Goal: Task Accomplishment & Management: Complete application form

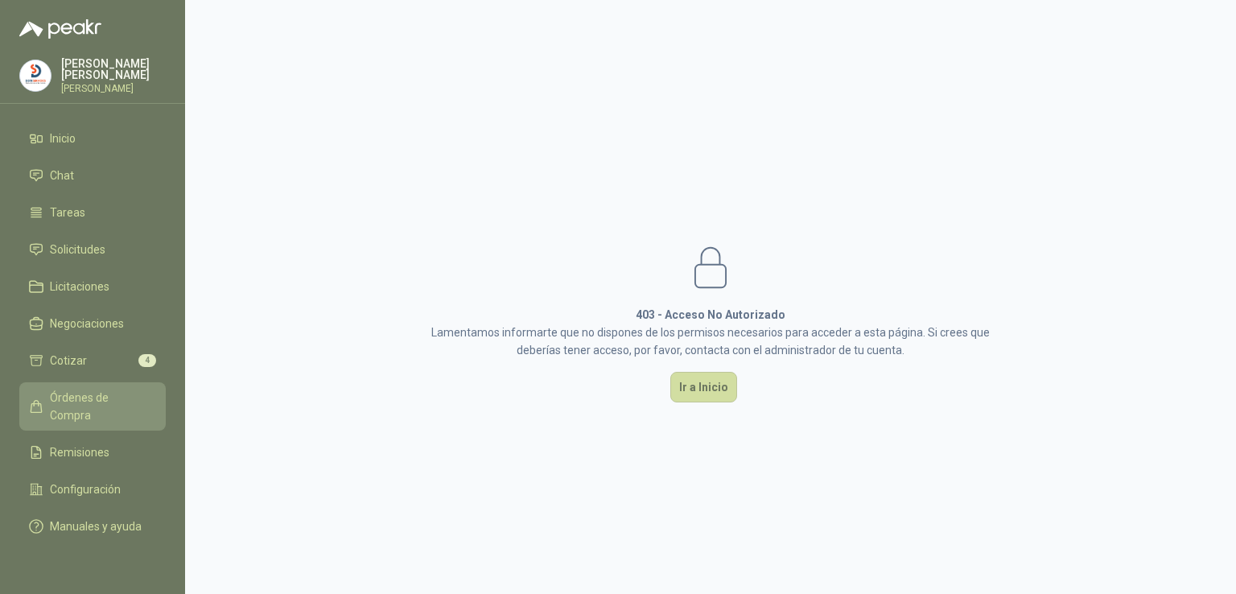
click at [126, 391] on span "Órdenes de Compra" at bounding box center [100, 406] width 101 height 35
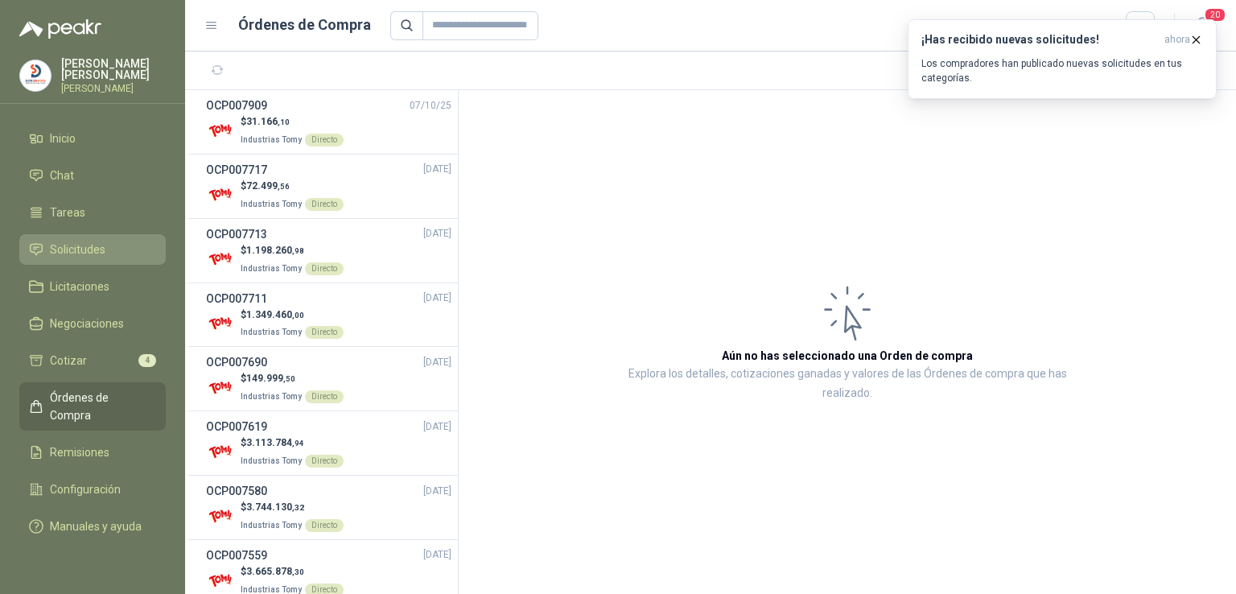
click at [108, 236] on link "Solicitudes" at bounding box center [92, 249] width 146 height 31
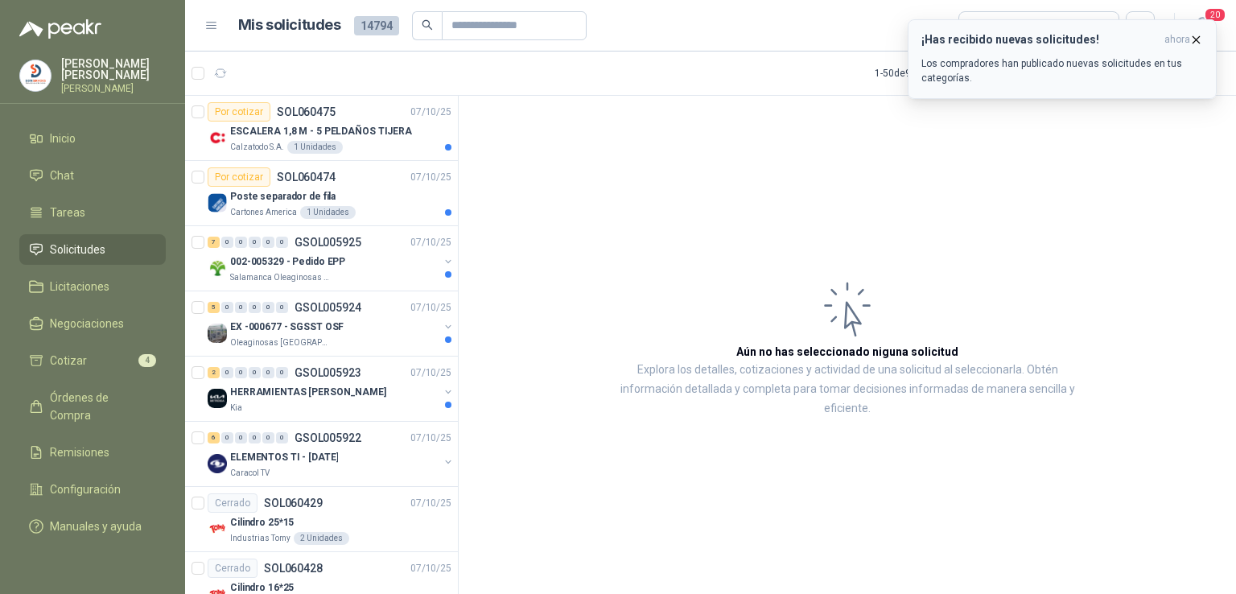
click at [1201, 36] on icon "button" at bounding box center [1197, 40] width 14 height 14
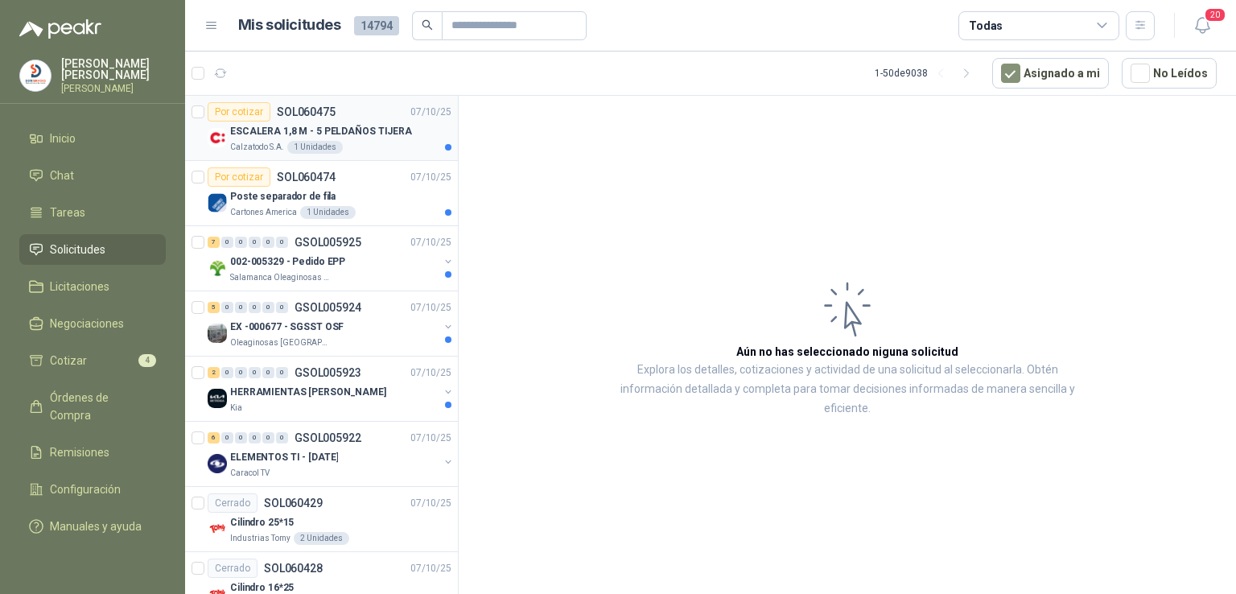
click at [357, 126] on p "ESCALERA 1,8 M - 5 PELDAÑOS TIJERA" at bounding box center [321, 131] width 182 height 15
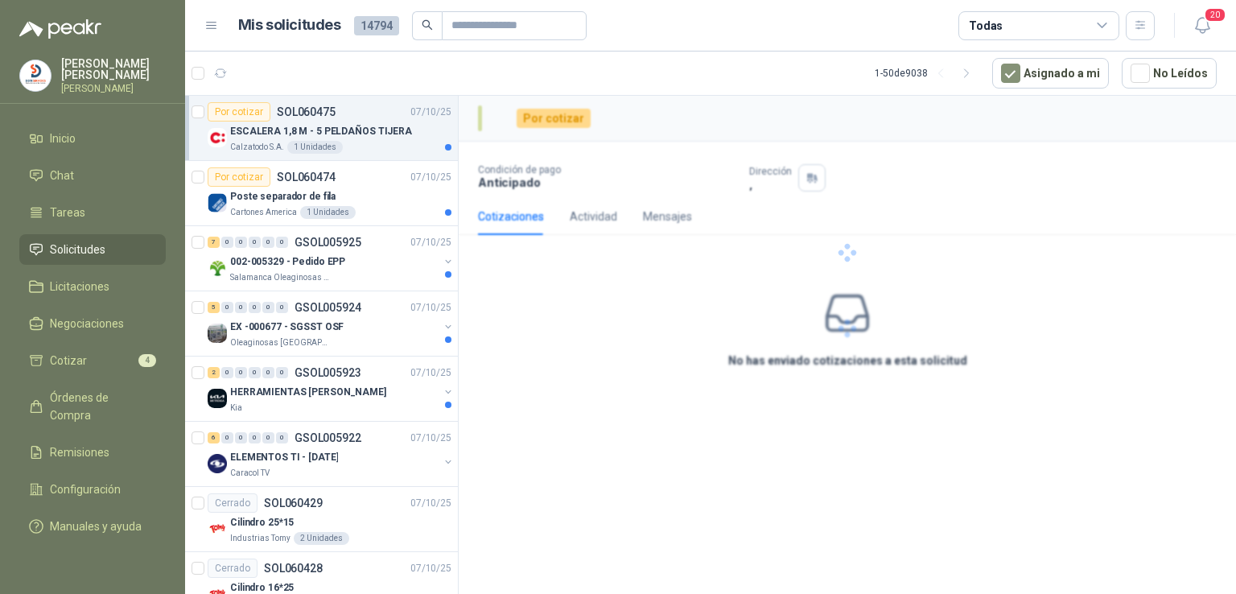
click at [357, 126] on p "ESCALERA 1,8 M - 5 PELDAÑOS TIJERA" at bounding box center [321, 131] width 182 height 15
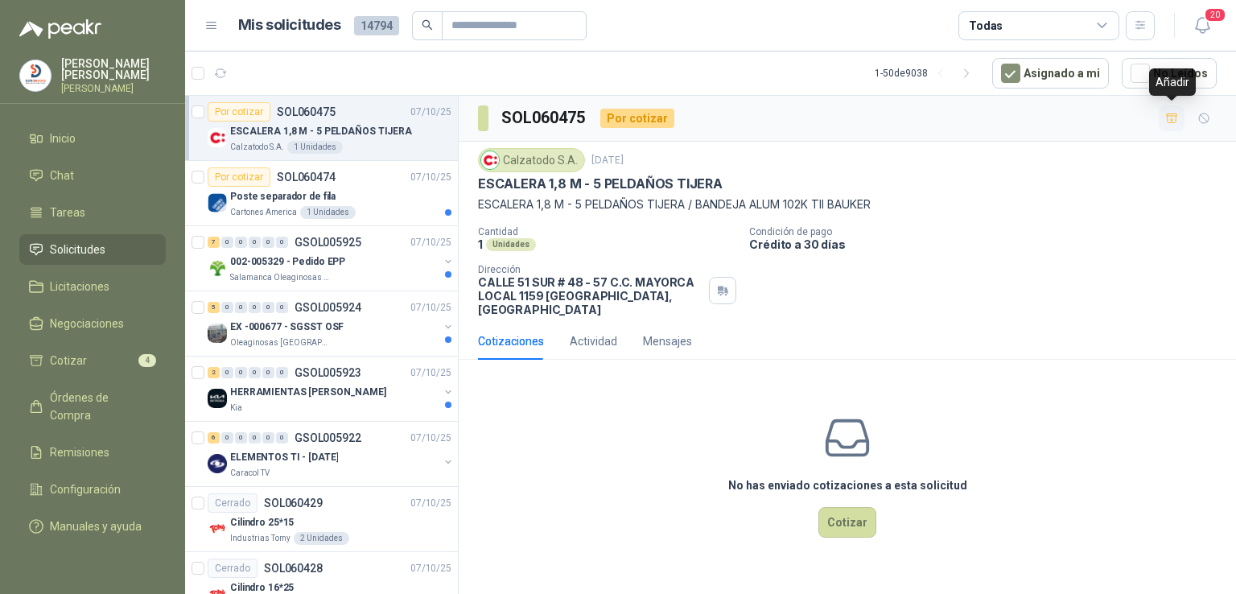
click at [1167, 117] on icon "button" at bounding box center [1171, 117] width 11 height 9
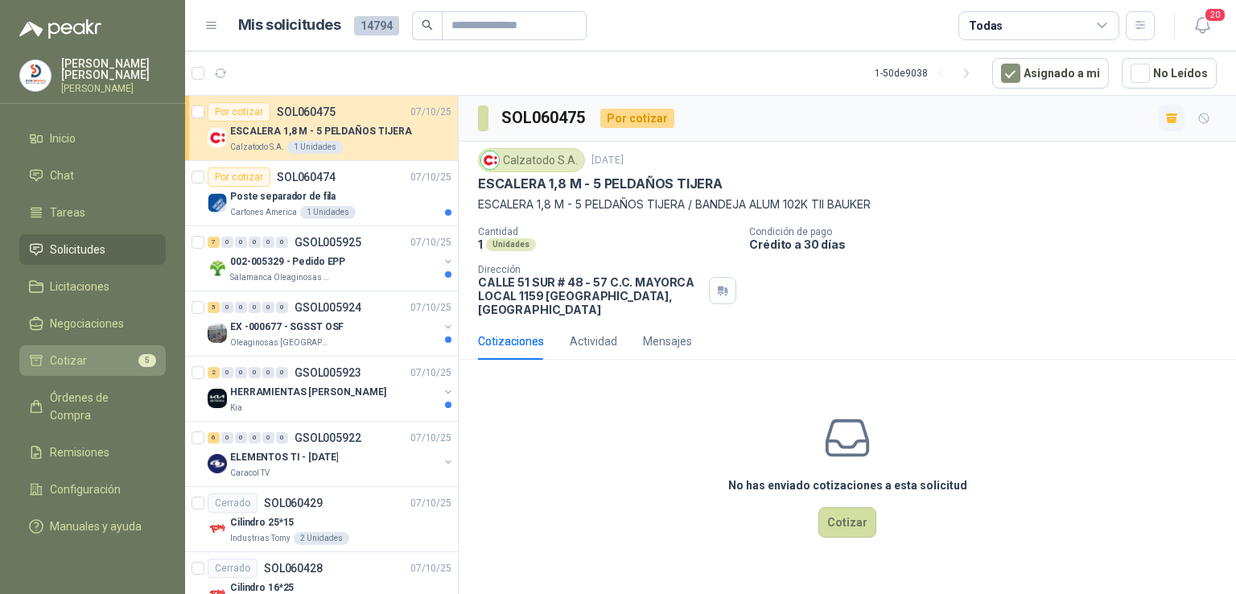
click at [130, 353] on li "Cotizar 5" at bounding box center [92, 361] width 127 height 18
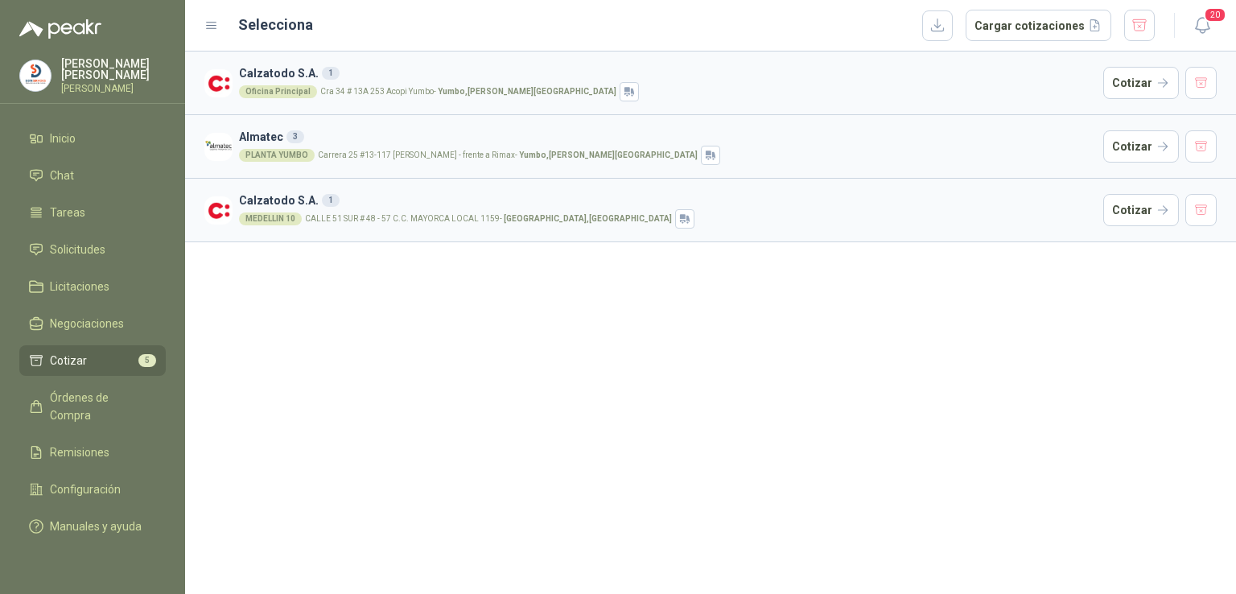
click at [425, 319] on div "Calzatodo S.A. 1 Oficina Principal Cra 34 # 13A 253 Acopi Yumbo - Yumbo , [PERS…" at bounding box center [710, 323] width 1051 height 542
click at [100, 241] on span "Solicitudes" at bounding box center [78, 250] width 56 height 18
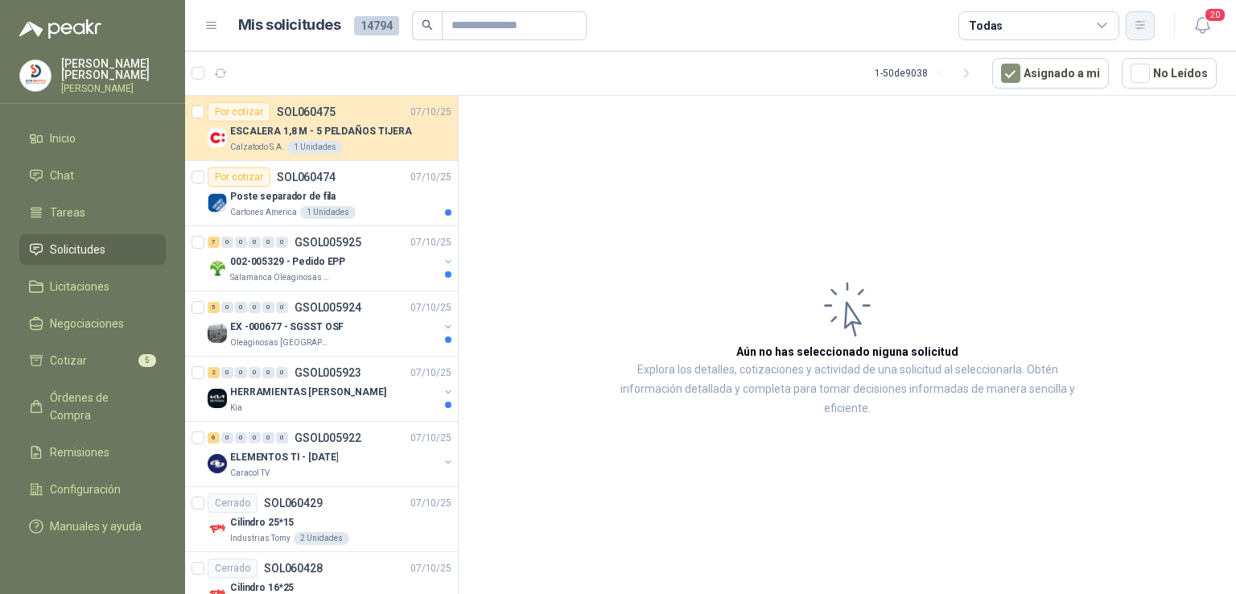
click at [1142, 30] on icon "button" at bounding box center [1141, 26] width 14 height 14
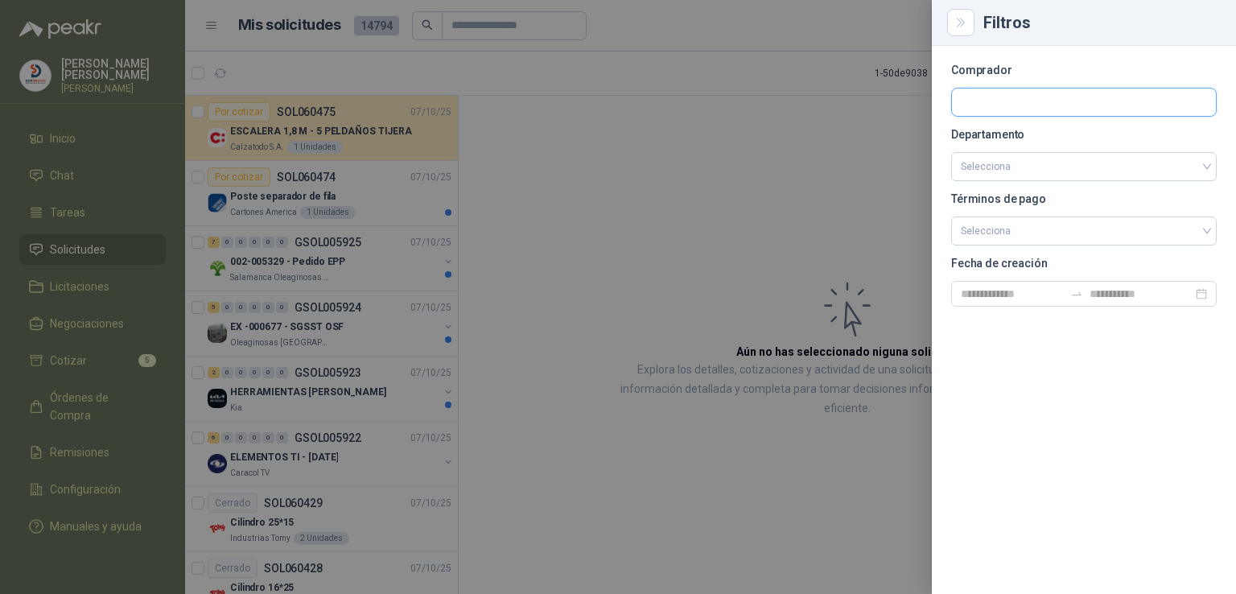
click at [1033, 107] on input "text" at bounding box center [1084, 102] width 264 height 27
type input "****"
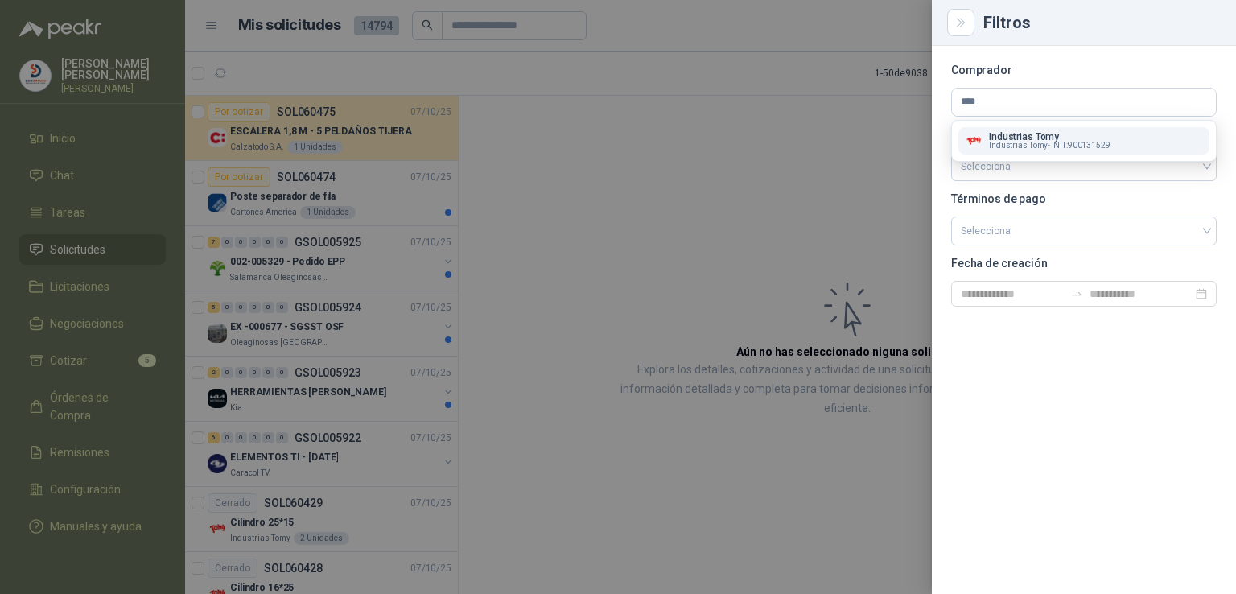
click at [1033, 132] on p "Industrias Tomy" at bounding box center [1050, 137] width 122 height 10
click at [1033, 132] on p "Departamento" at bounding box center [1084, 135] width 266 height 10
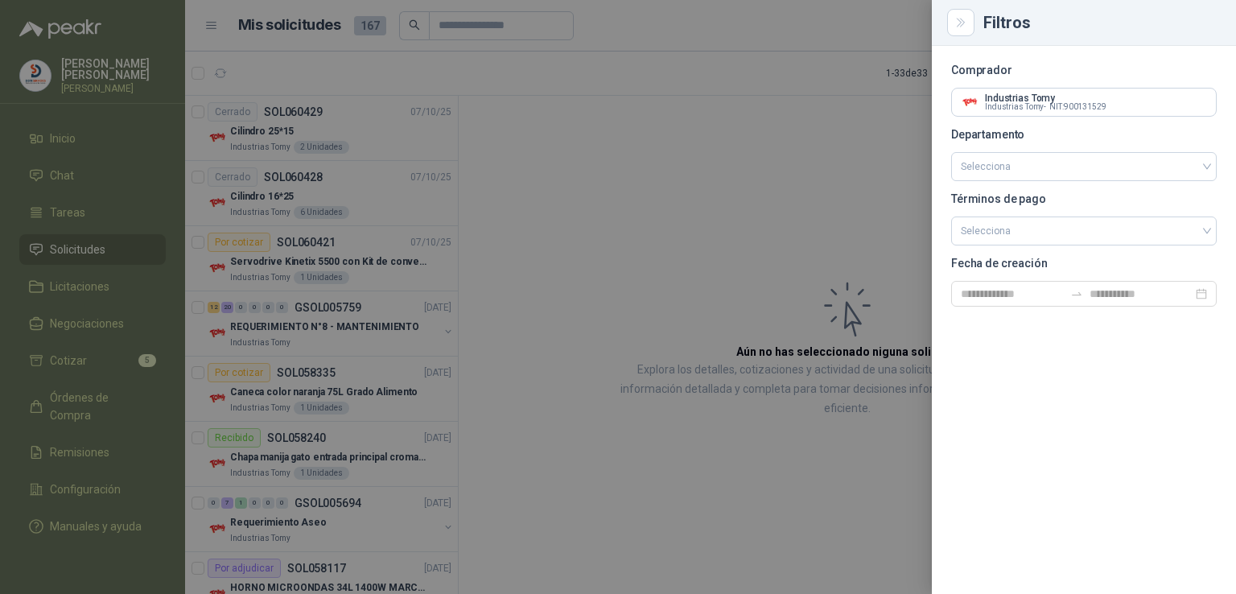
click at [533, 269] on div at bounding box center [618, 297] width 1236 height 594
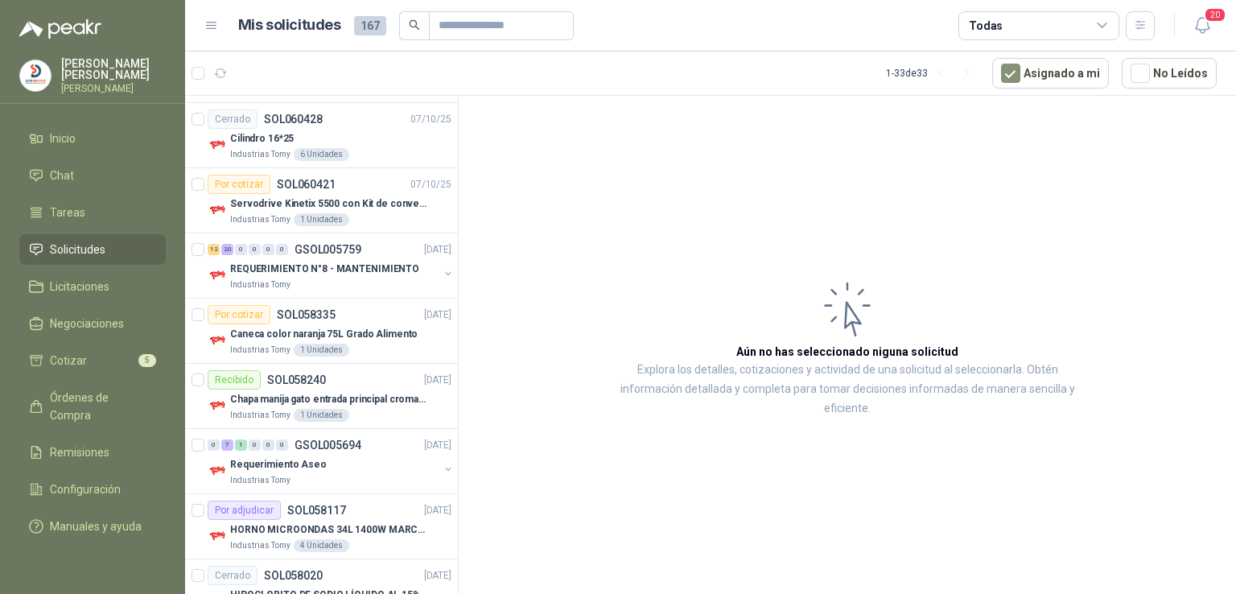
scroll to position [74, 0]
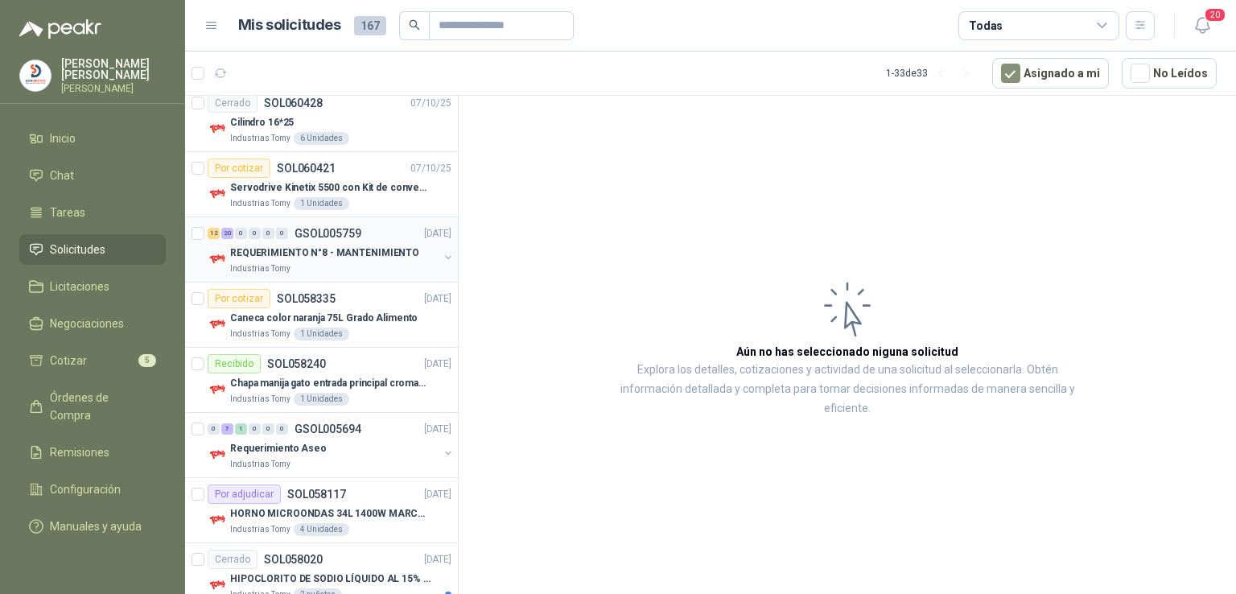
click at [290, 247] on p "REQUERIMIENTO N°8 - MANTENIMIENTO" at bounding box center [324, 252] width 189 height 15
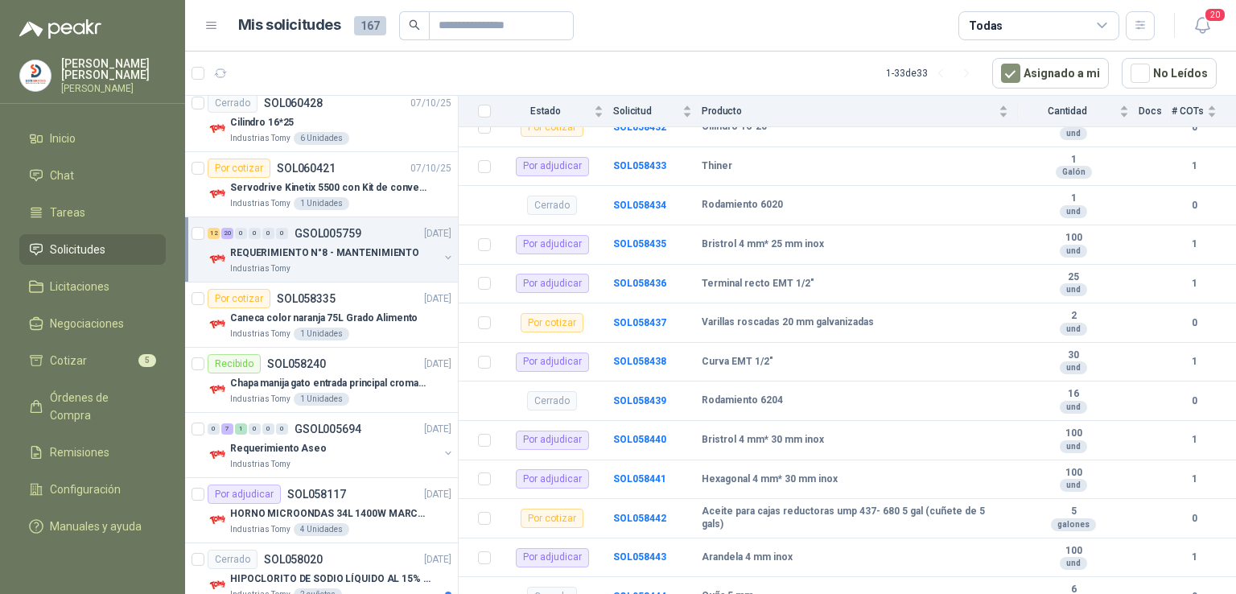
scroll to position [803, 0]
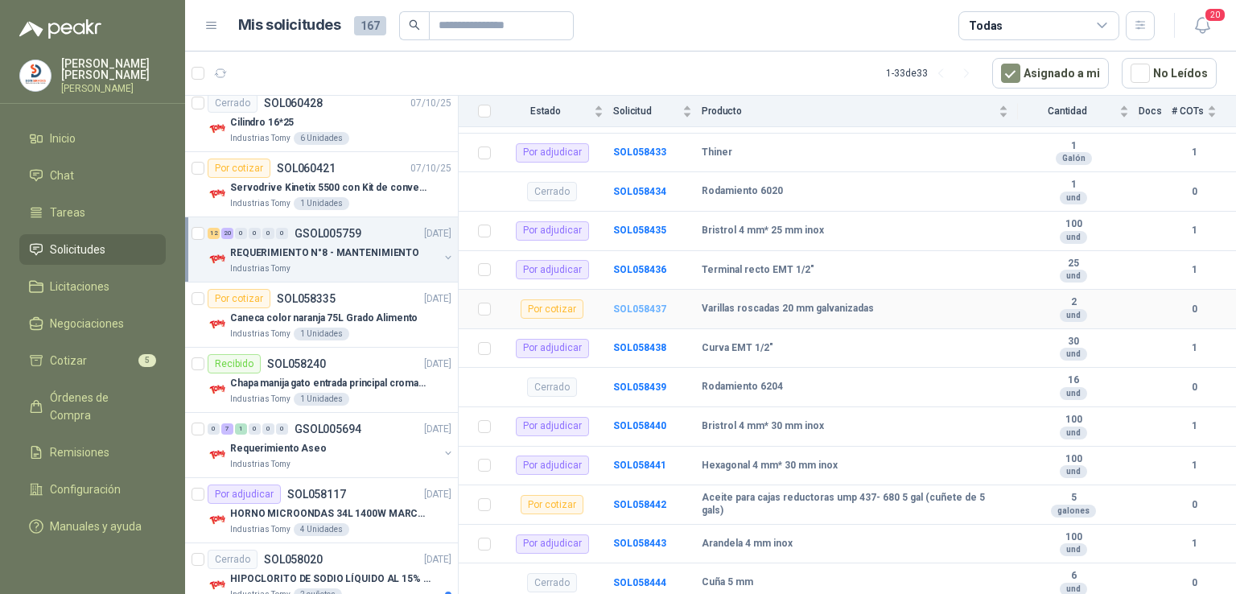
click at [644, 303] on b "SOL058437" at bounding box center [639, 308] width 53 height 11
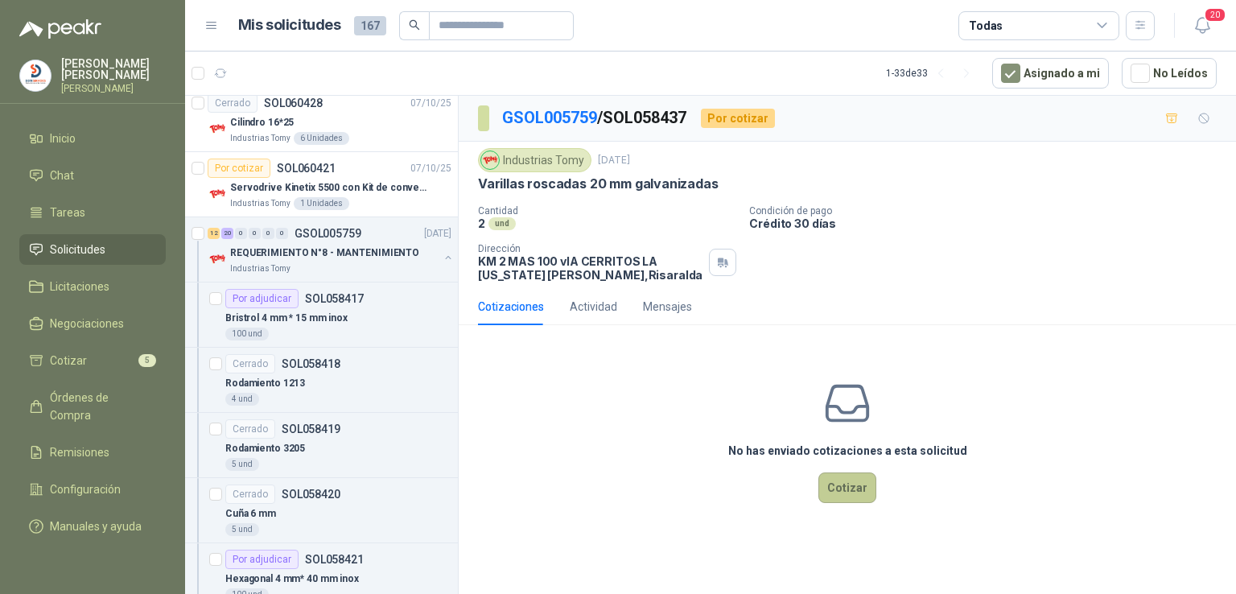
click at [827, 489] on button "Cotizar" at bounding box center [848, 487] width 58 height 31
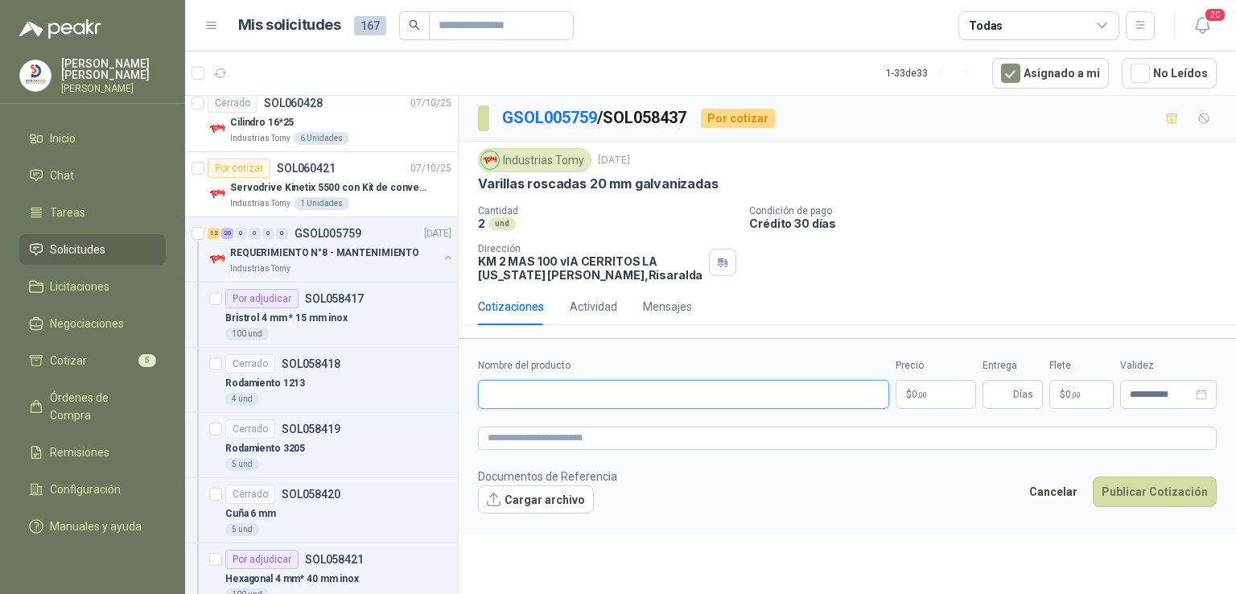
click at [608, 393] on input "Nombre del producto" at bounding box center [683, 394] width 411 height 29
type input "**********"
click at [955, 397] on p "$ 0 ,00" at bounding box center [936, 394] width 80 height 29
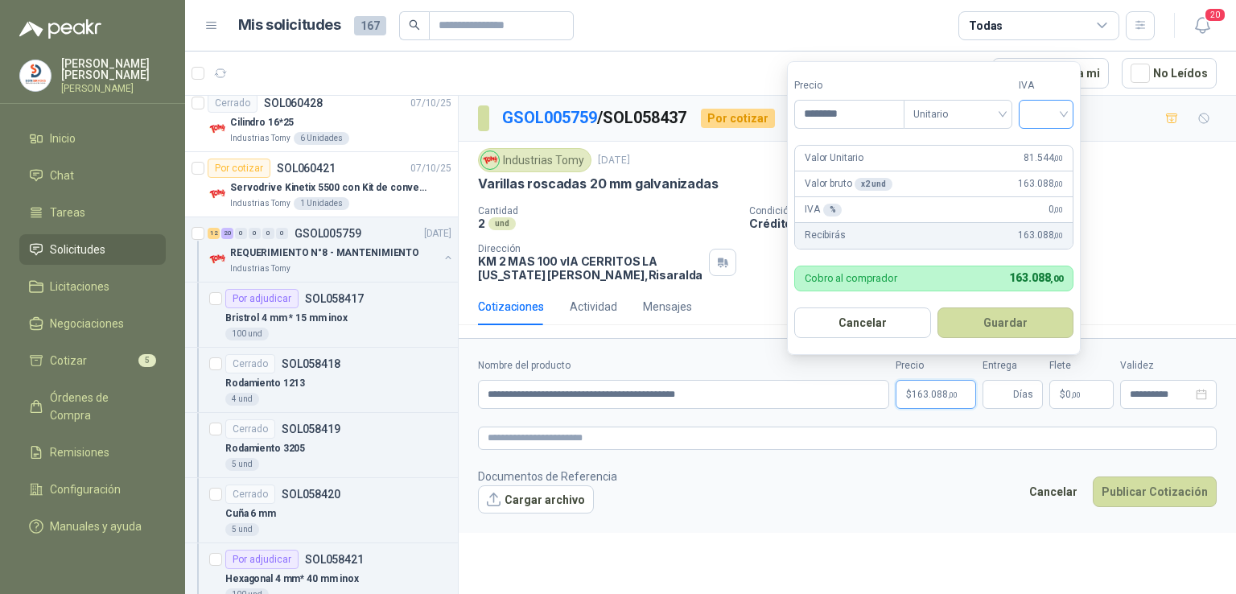
type input "********"
click at [1059, 110] on input "search" at bounding box center [1046, 113] width 35 height 24
click at [1048, 138] on div "19%" at bounding box center [1050, 147] width 30 height 18
click at [1005, 323] on button "Guardar" at bounding box center [1008, 322] width 138 height 31
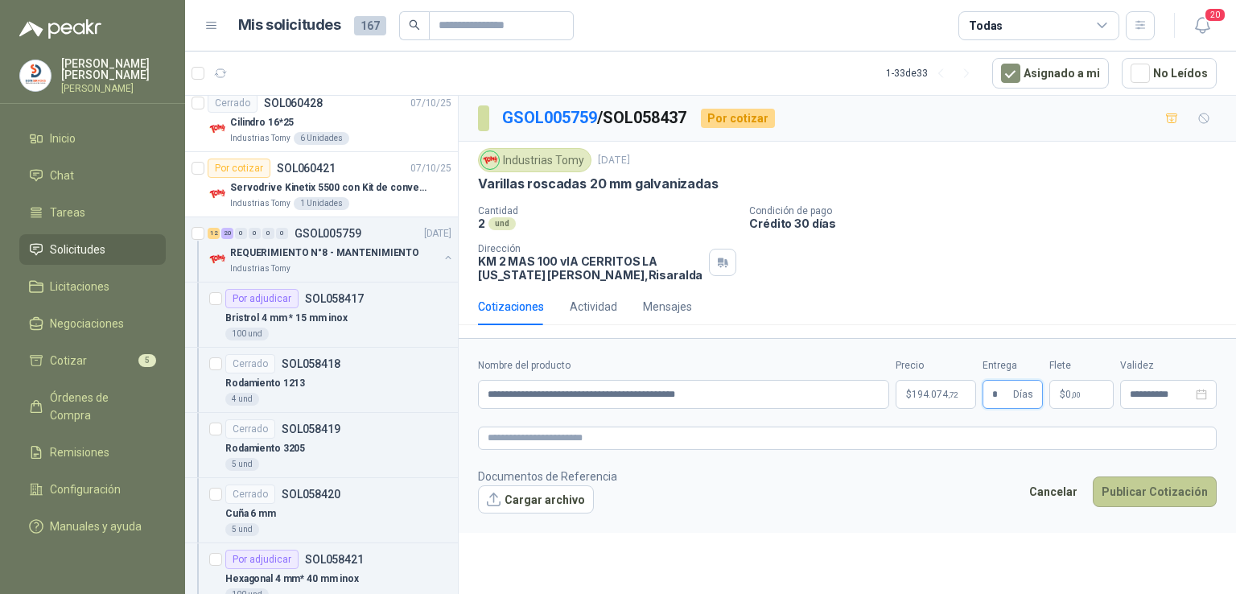
type input "*"
click at [1136, 487] on button "Publicar Cotización" at bounding box center [1155, 491] width 124 height 31
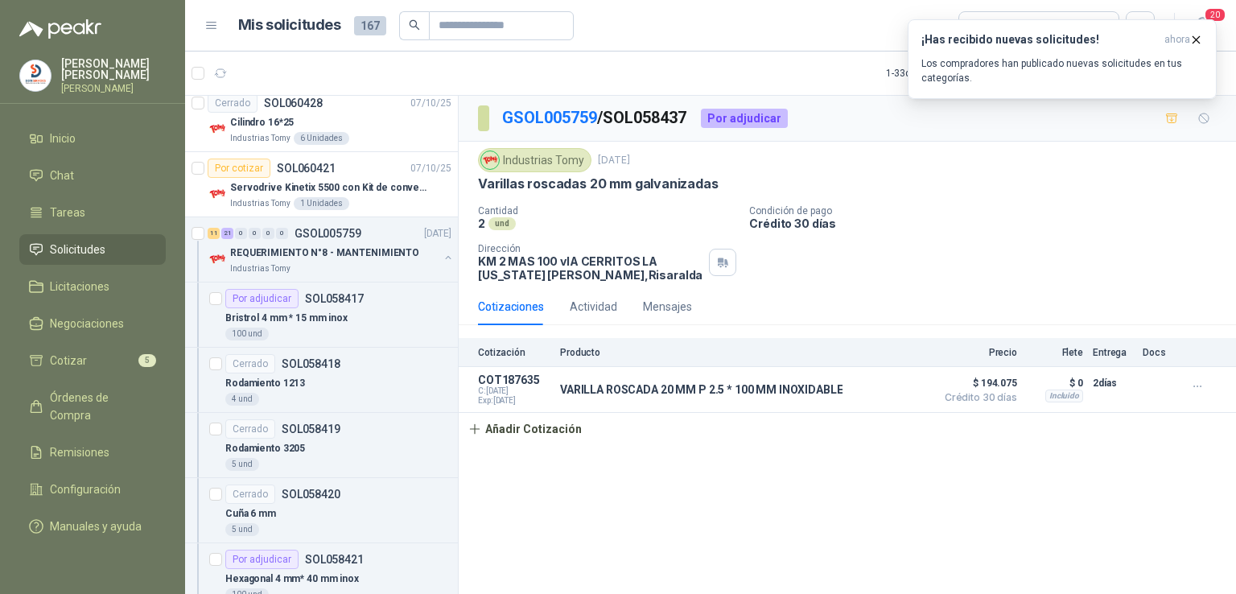
click at [116, 236] on link "Solicitudes" at bounding box center [92, 249] width 146 height 31
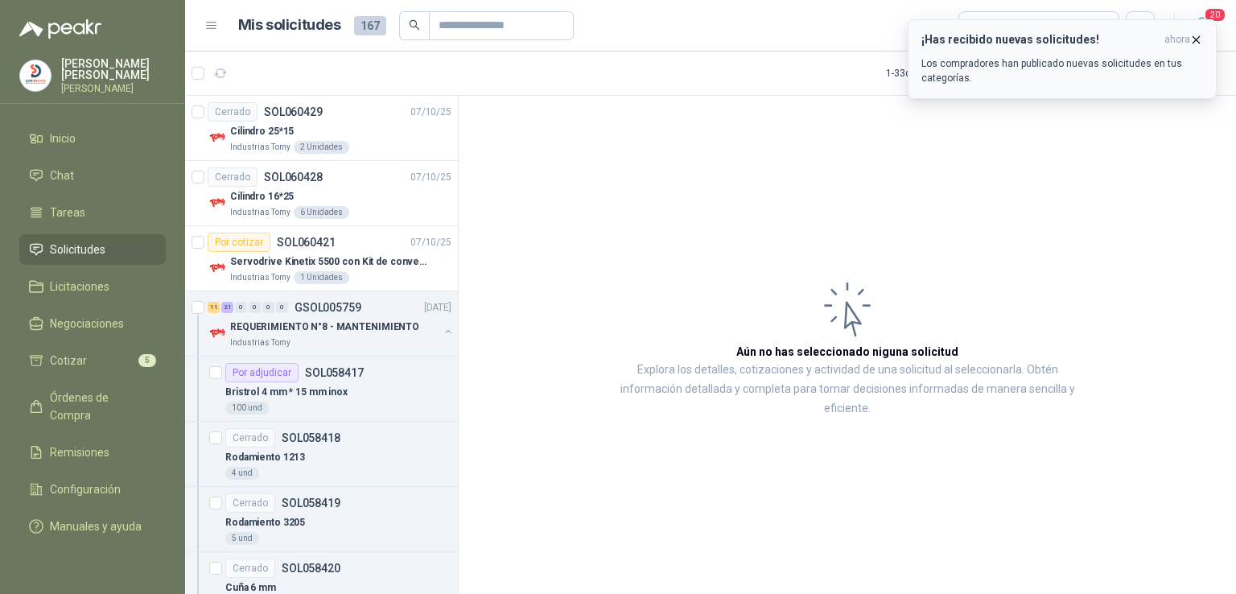
click at [1194, 35] on icon "button" at bounding box center [1197, 40] width 14 height 14
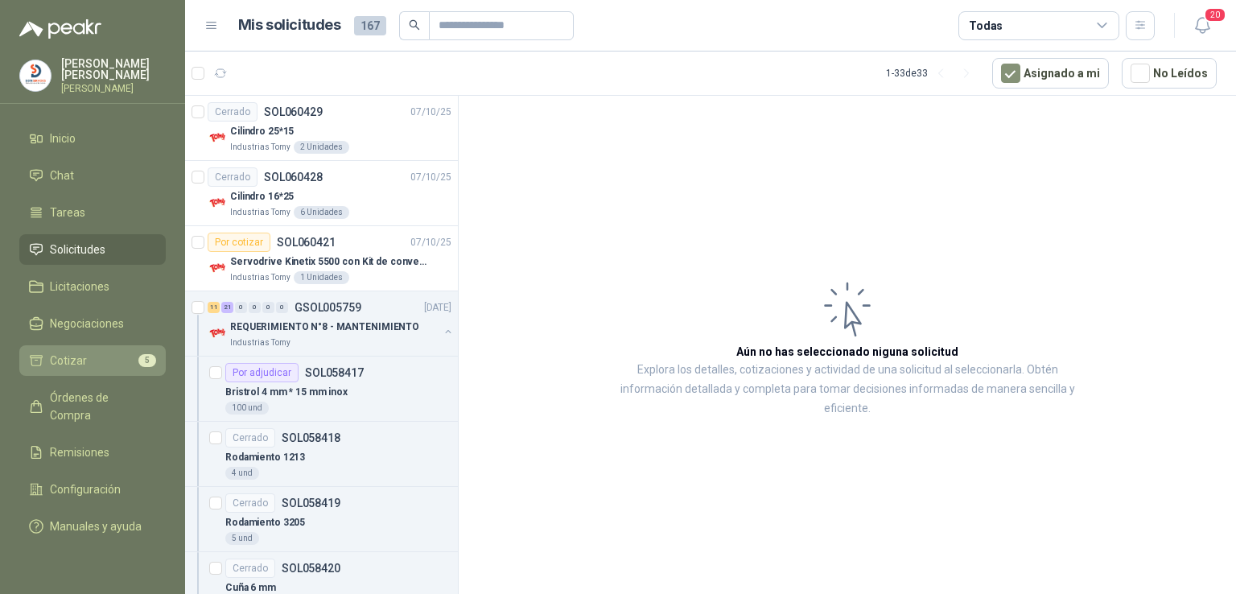
click at [146, 361] on span "5" at bounding box center [147, 360] width 18 height 13
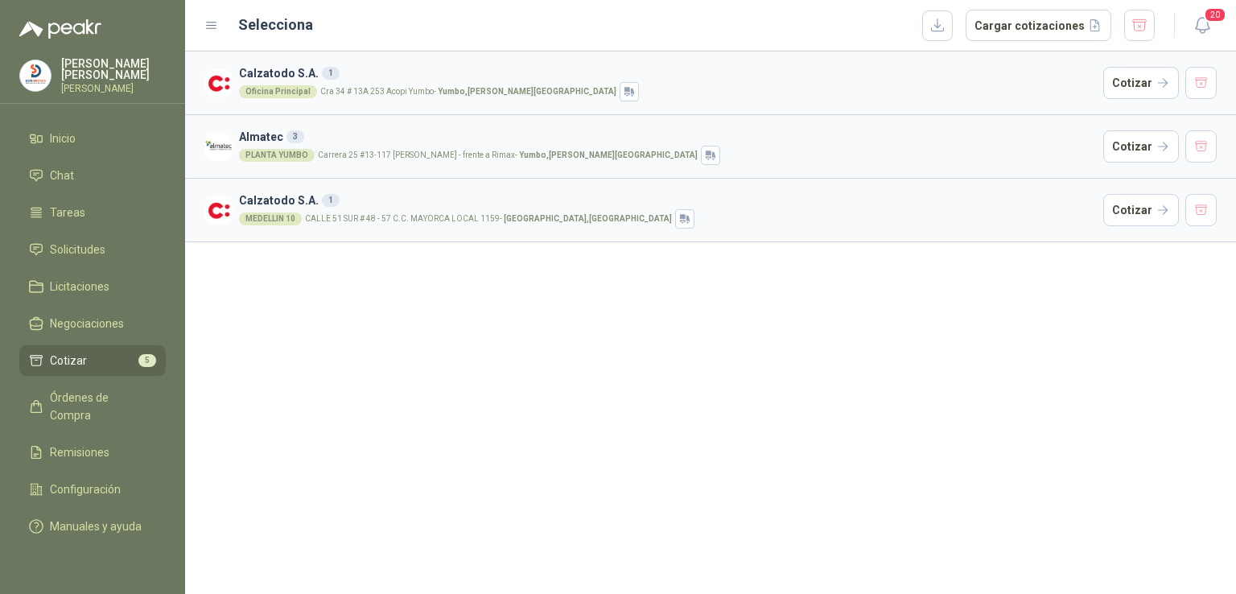
click at [500, 96] on div "Oficina Principal [STREET_ADDRESS][PERSON_NAME]" at bounding box center [668, 91] width 858 height 19
click at [435, 69] on h3 "Calzatodo S.A. 1" at bounding box center [668, 73] width 858 height 18
click at [237, 71] on article "Calzatodo S.A. [STREET_ADDRESS][PERSON_NAME]" at bounding box center [710, 83] width 1051 height 63
click at [1133, 79] on button "Cotizar" at bounding box center [1141, 83] width 76 height 32
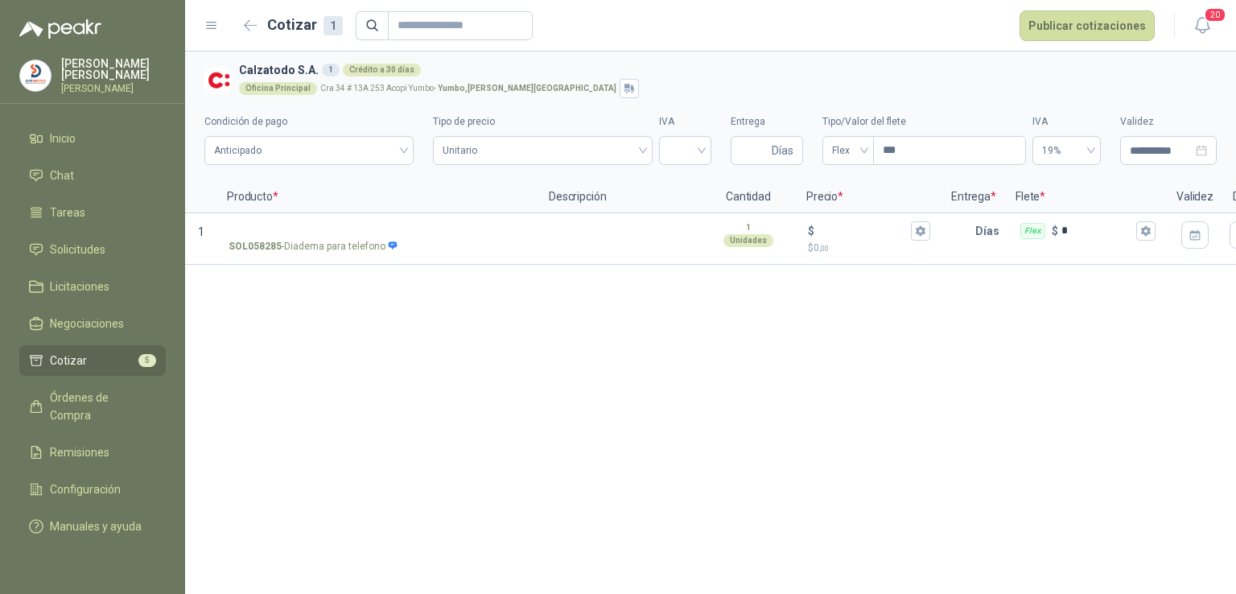
click at [104, 365] on li "Cotizar 5" at bounding box center [92, 361] width 127 height 18
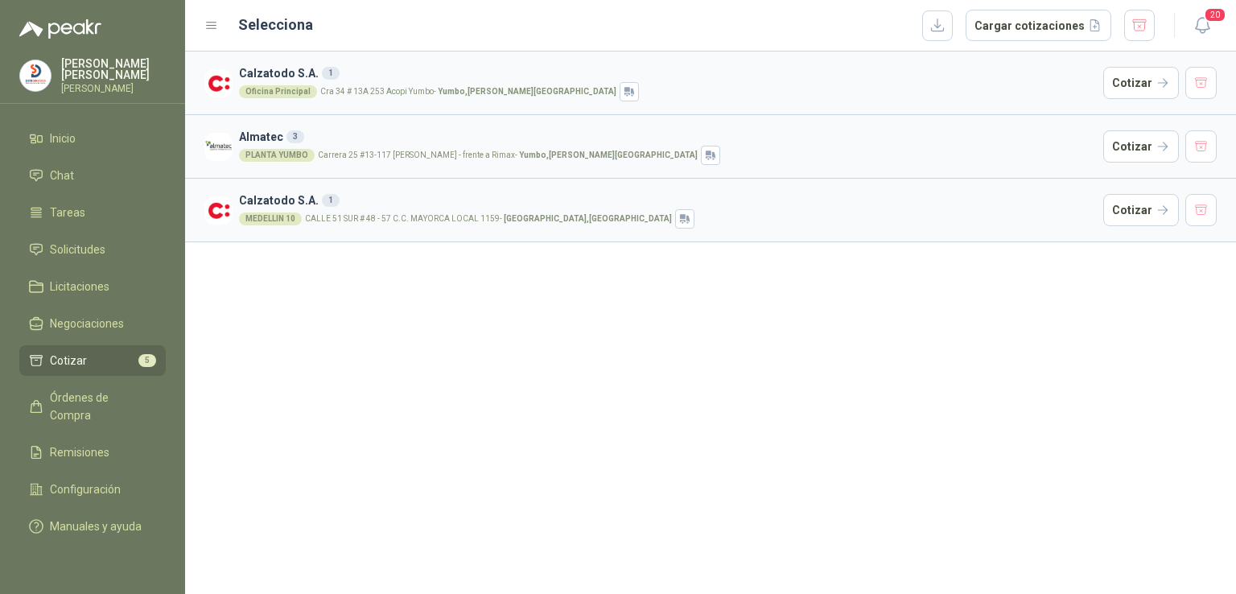
click at [428, 146] on div "PLANTA YUMBO Carrera 25 #13-117 Cencar Yumbo - frente a Rimax - Yumbo , [PERSON…" at bounding box center [668, 155] width 858 height 19
click at [1136, 155] on button "Cotizar" at bounding box center [1141, 146] width 76 height 32
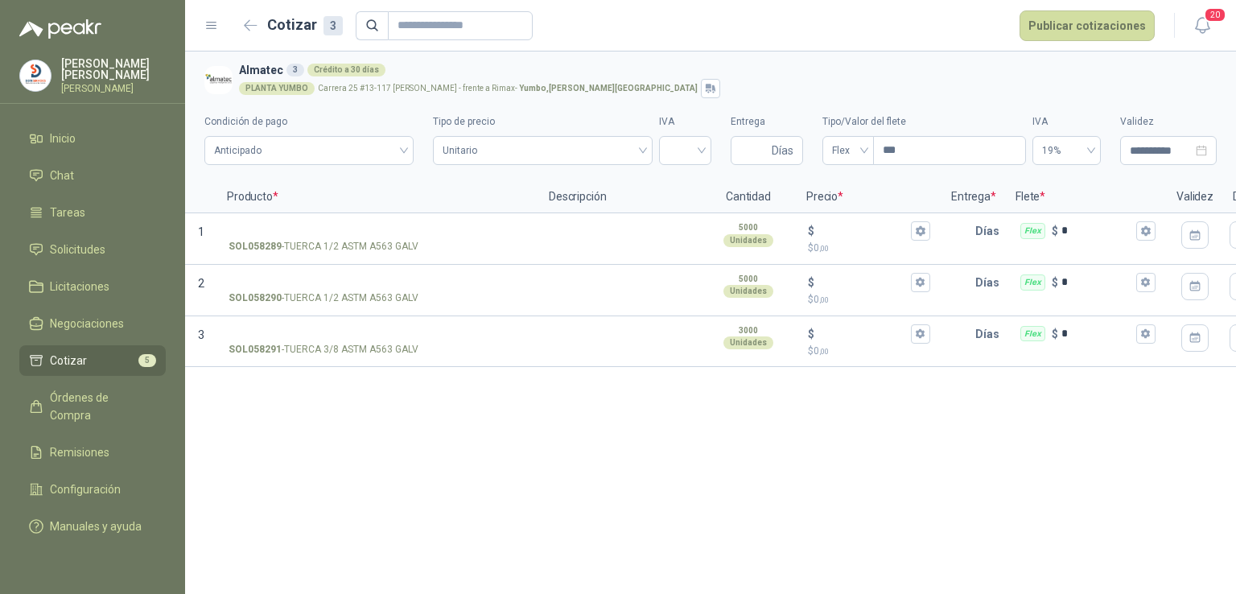
click at [120, 352] on li "Cotizar 5" at bounding box center [92, 361] width 127 height 18
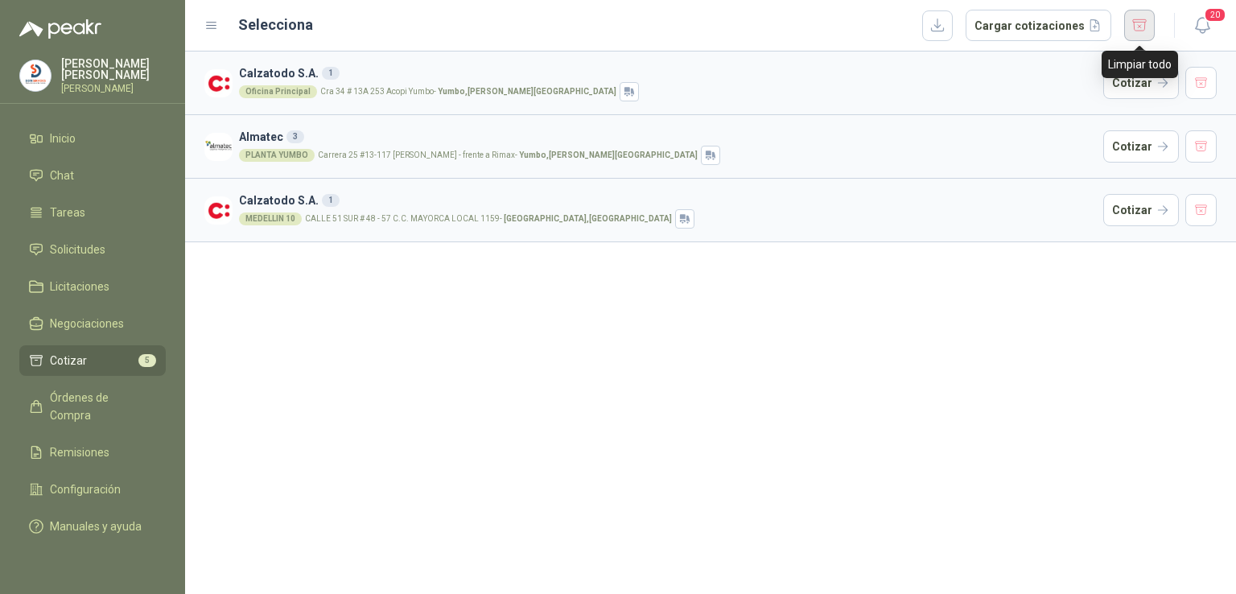
click at [1147, 21] on button "button" at bounding box center [1139, 25] width 31 height 31
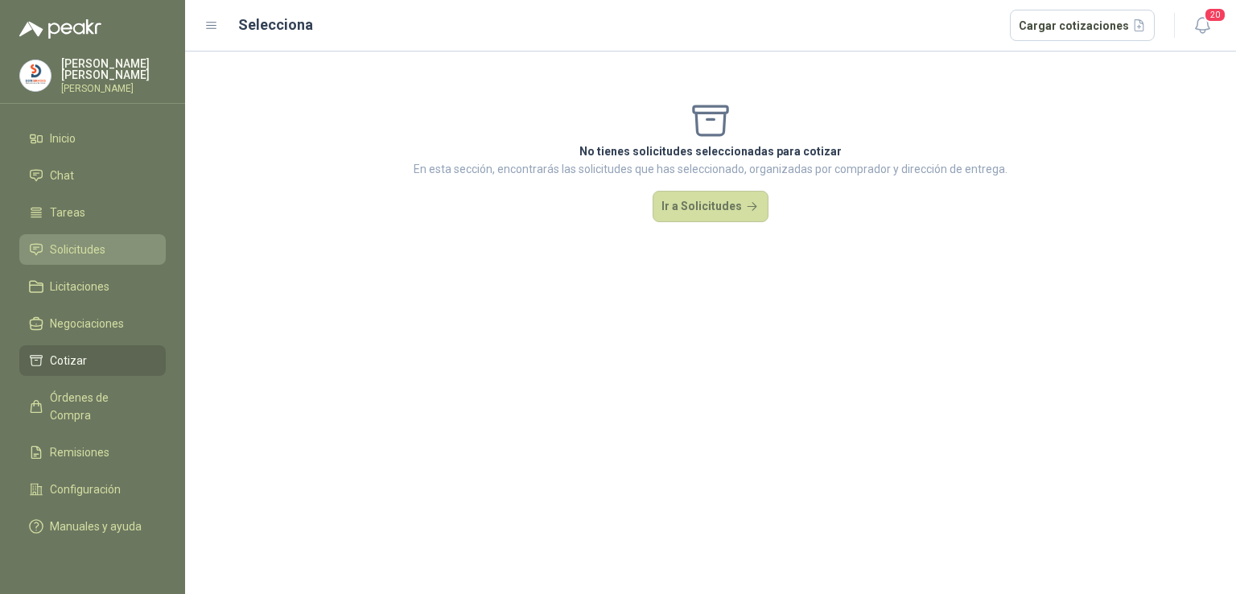
click at [138, 248] on li "Solicitudes" at bounding box center [92, 250] width 127 height 18
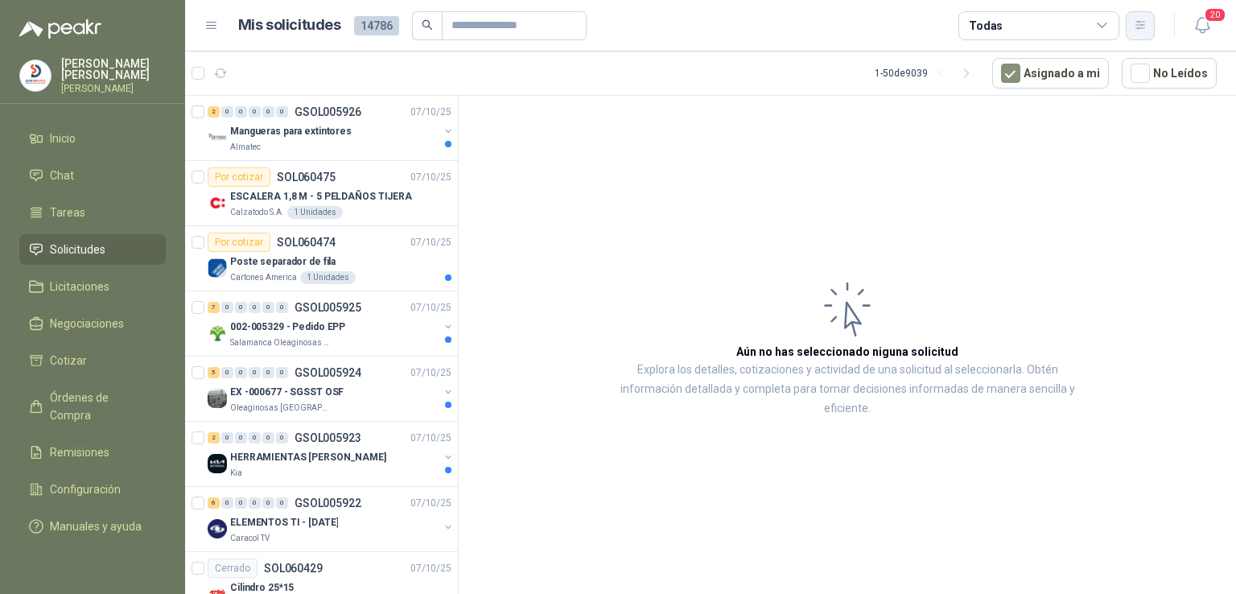
click at [1146, 19] on icon "button" at bounding box center [1141, 26] width 14 height 14
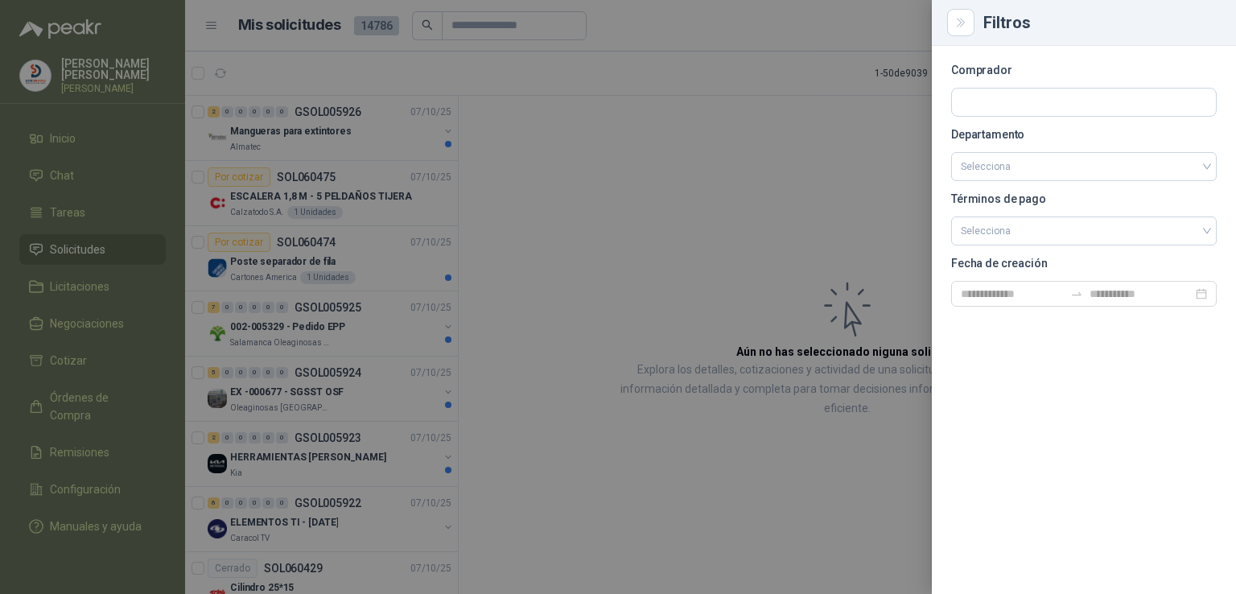
click at [743, 171] on div at bounding box center [618, 297] width 1236 height 594
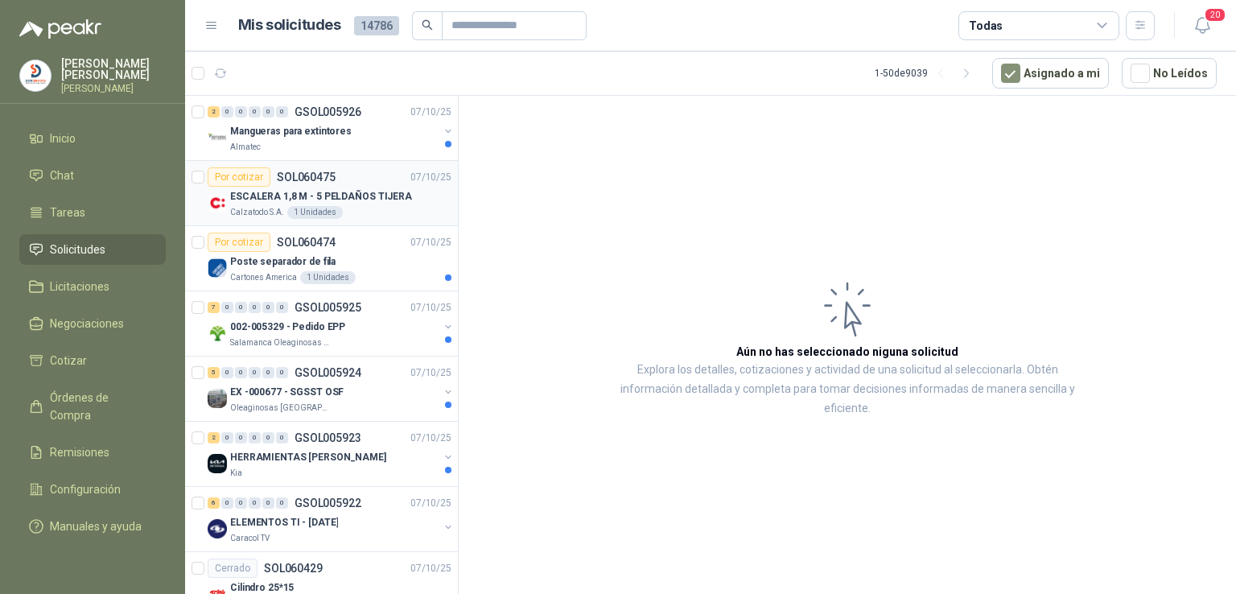
click at [348, 187] on div "ESCALERA 1,8 M - 5 PELDAÑOS TIJERA" at bounding box center [340, 196] width 221 height 19
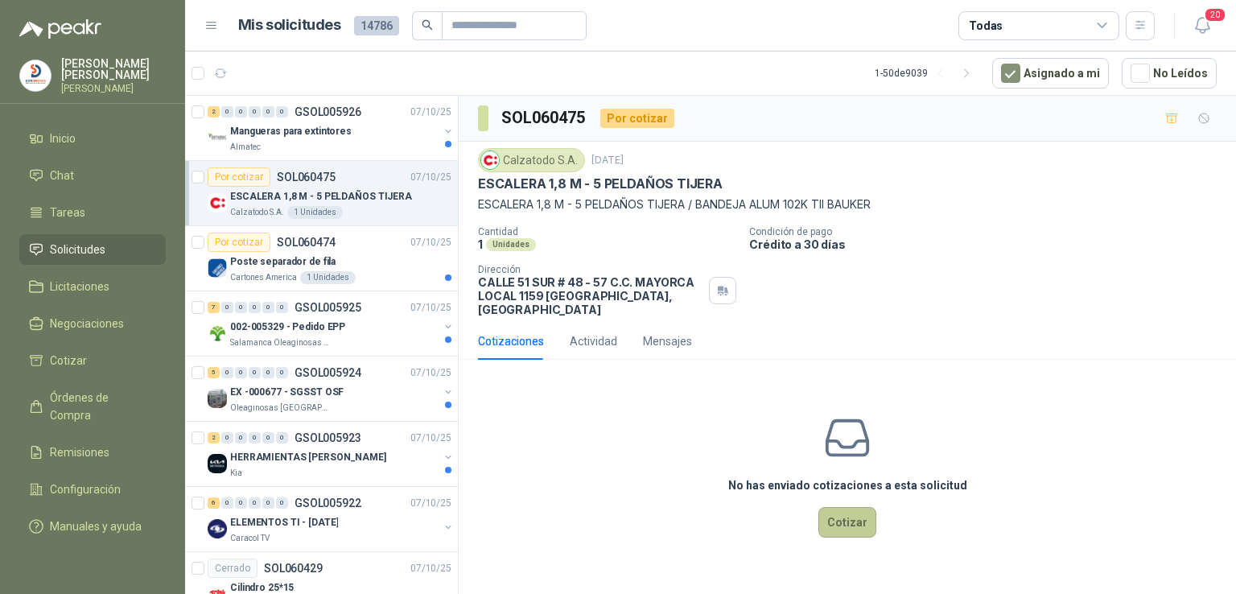
click at [847, 522] on button "Cotizar" at bounding box center [848, 522] width 58 height 31
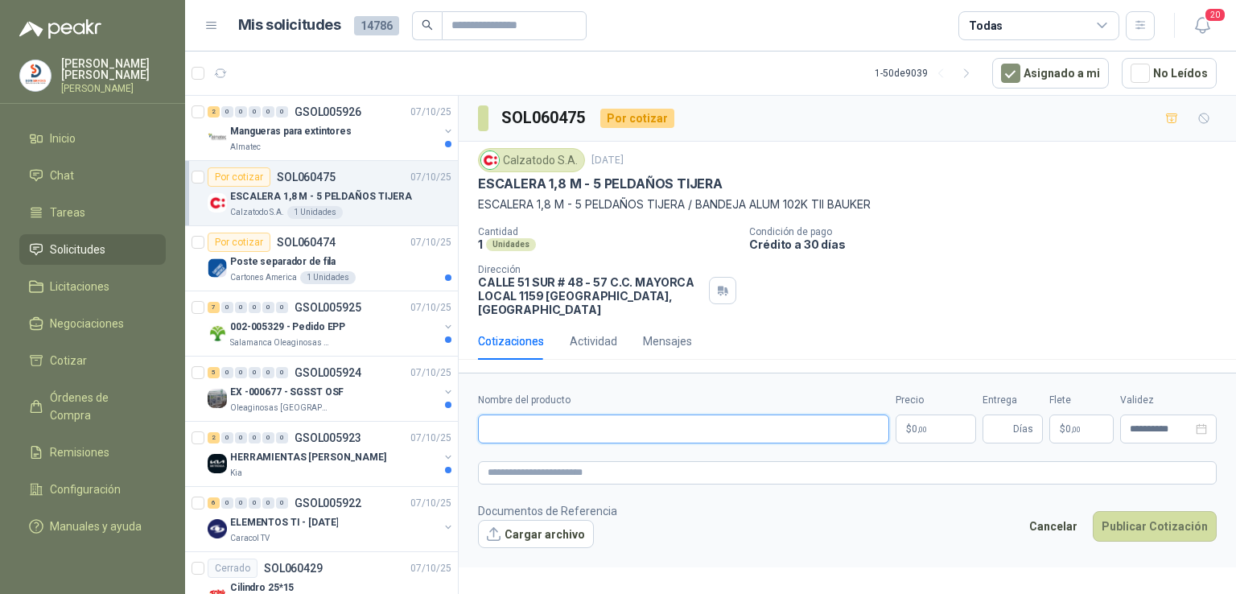
click at [577, 416] on input "Nombre del producto" at bounding box center [683, 428] width 411 height 29
type input "**********"
click at [934, 414] on body "[PERSON_NAME] [PERSON_NAME] Inicio Chat Tareas Solicitudes Licitaciones Negocia…" at bounding box center [618, 297] width 1236 height 594
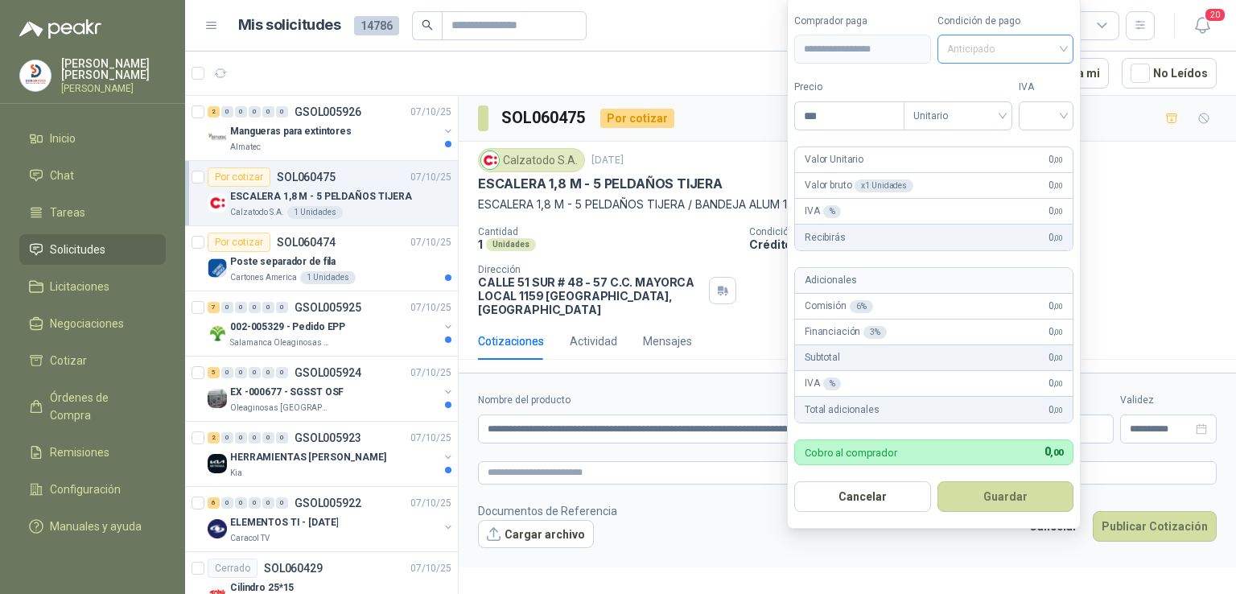
click at [1025, 56] on span "Anticipado" at bounding box center [1006, 49] width 118 height 24
click at [1023, 98] on div "Crédito a 30 días" at bounding box center [1008, 110] width 132 height 26
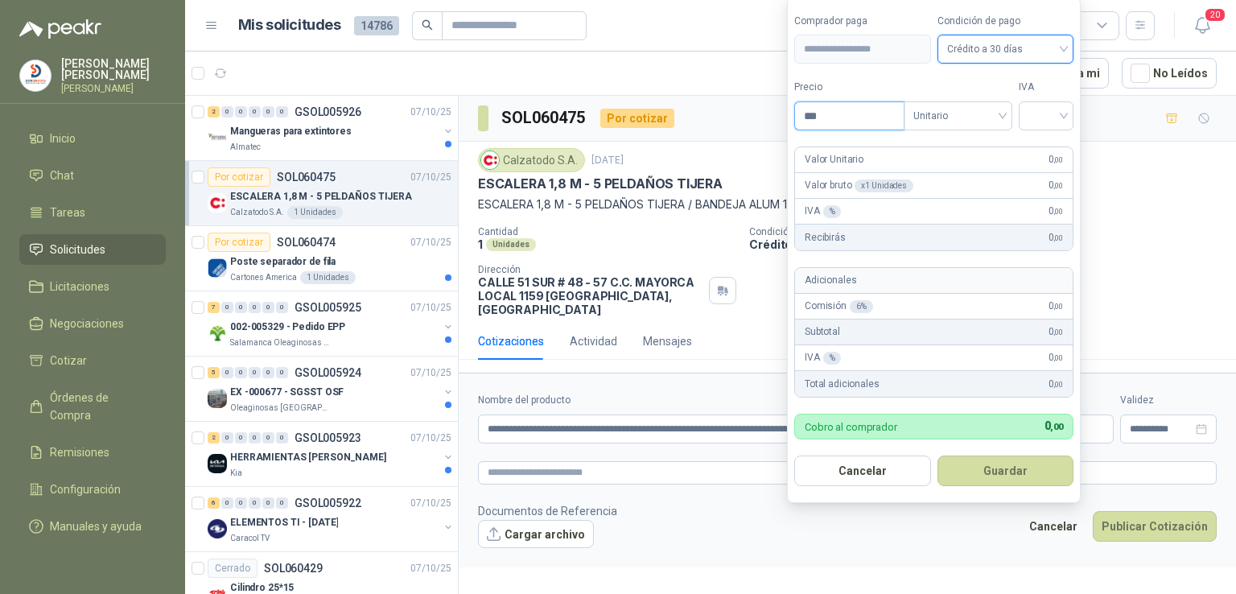
click at [860, 110] on input "***" at bounding box center [849, 115] width 109 height 27
type input "*********"
click at [1056, 112] on input "search" at bounding box center [1046, 114] width 35 height 24
click at [1051, 148] on div "19%" at bounding box center [1050, 151] width 30 height 18
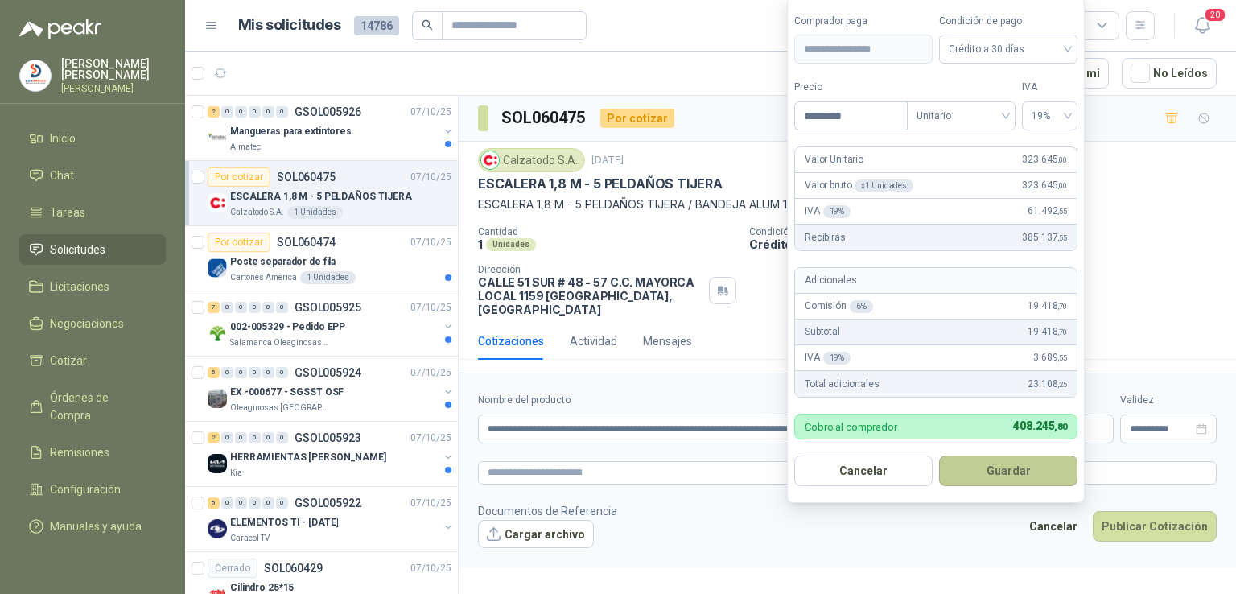
click at [1029, 469] on button "Guardar" at bounding box center [1008, 471] width 138 height 31
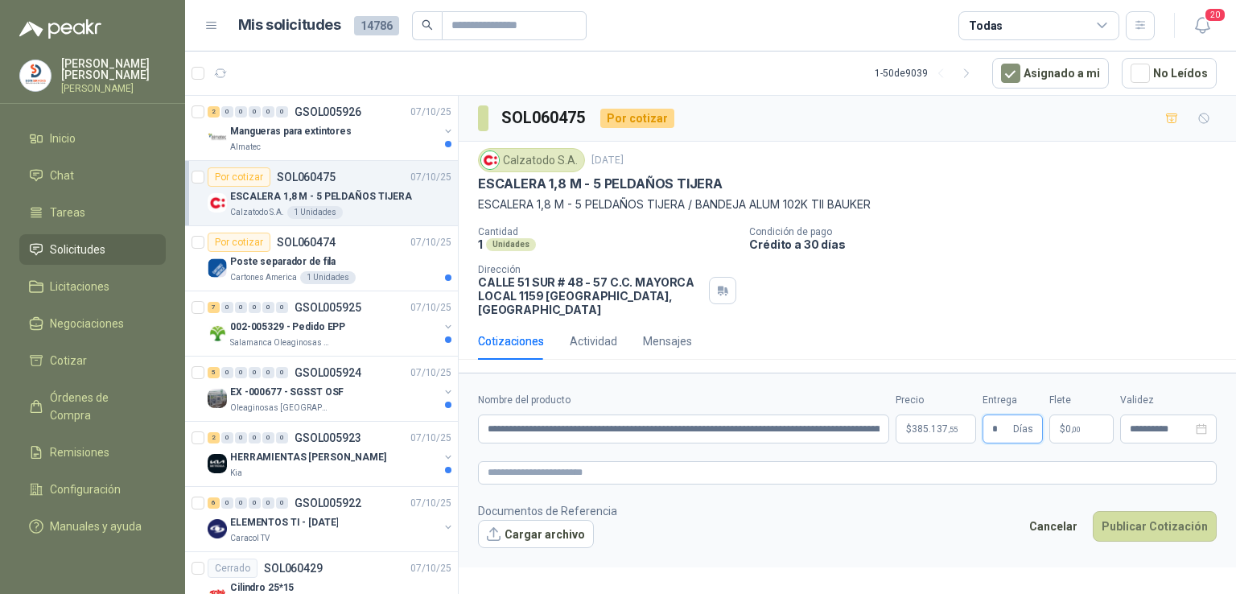
type input "*"
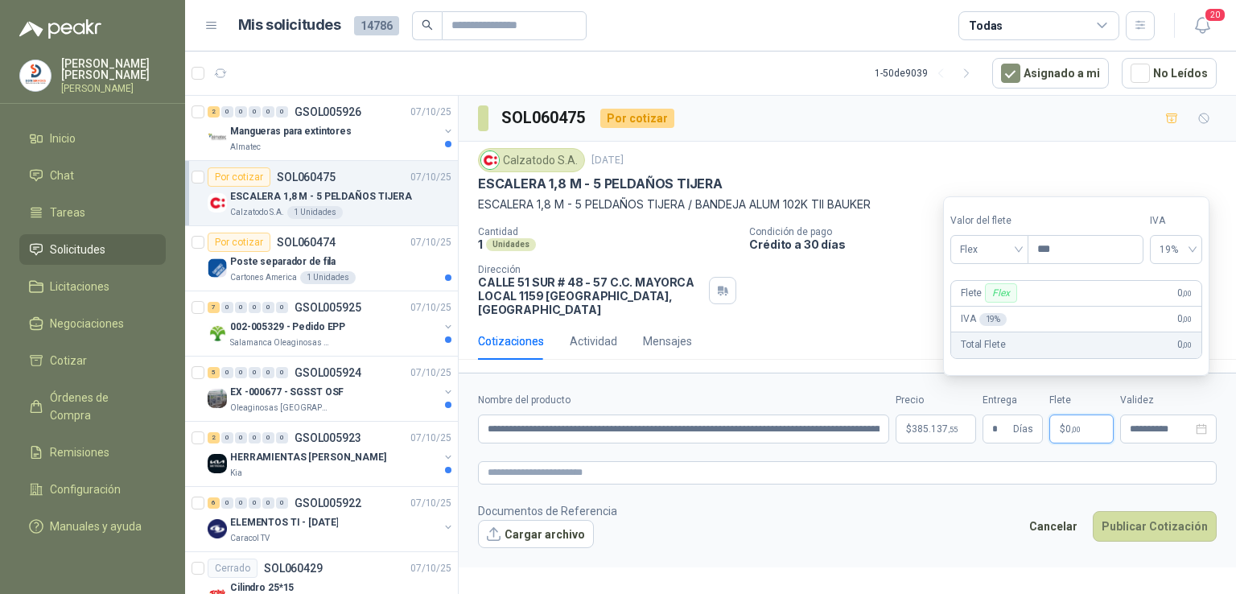
click at [1095, 414] on p "$ 0 ,00" at bounding box center [1082, 428] width 64 height 29
click at [1192, 250] on span "19%" at bounding box center [1175, 249] width 33 height 24
type input "********"
click at [1177, 303] on div "0%" at bounding box center [1186, 309] width 26 height 18
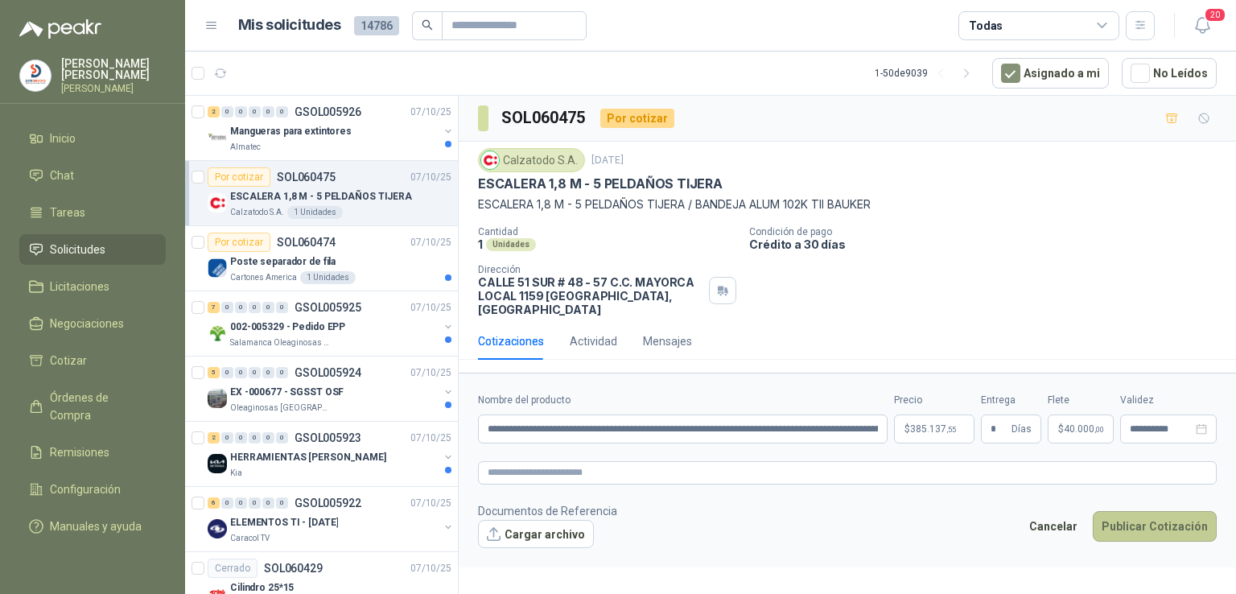
click at [1132, 511] on button "Publicar Cotización" at bounding box center [1155, 526] width 124 height 31
click at [703, 414] on input "**********" at bounding box center [683, 428] width 410 height 29
click at [1146, 511] on button "Publicar Cotización" at bounding box center [1155, 526] width 124 height 31
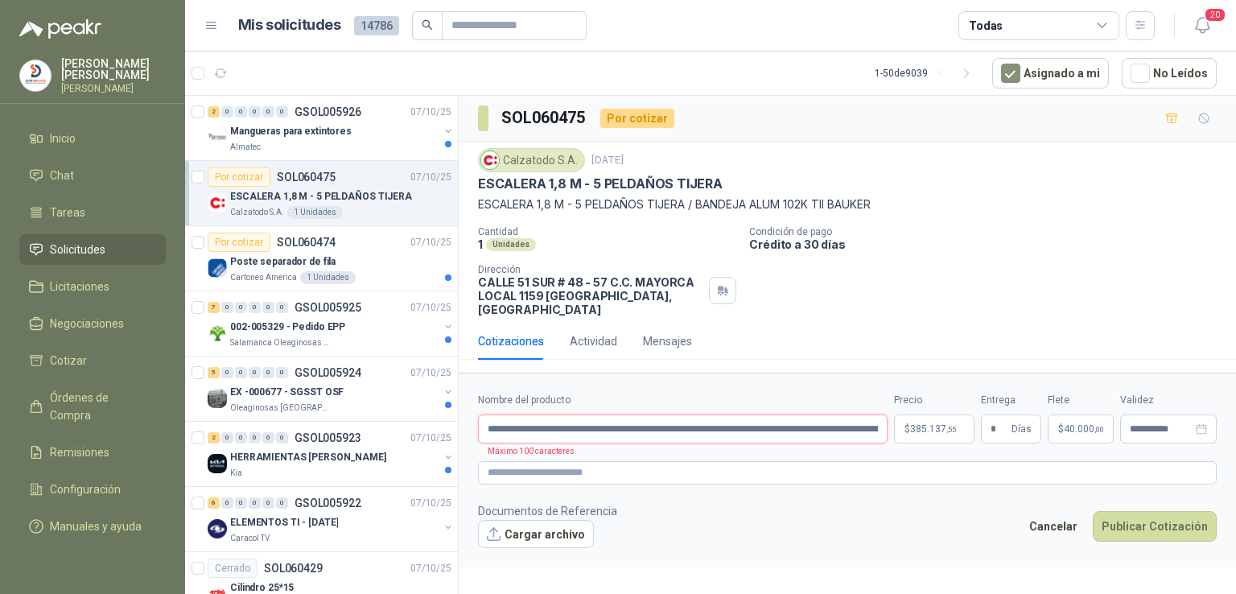
click at [843, 414] on input "**********" at bounding box center [683, 428] width 410 height 29
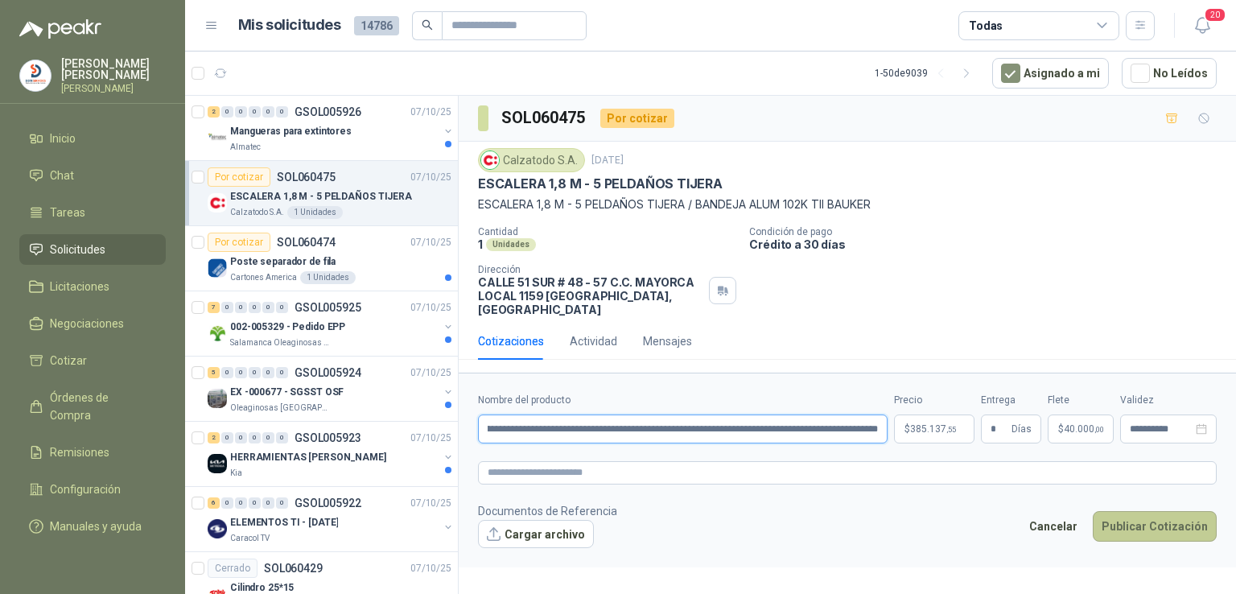
type input "**********"
click at [1161, 511] on button "Publicar Cotización" at bounding box center [1155, 526] width 124 height 31
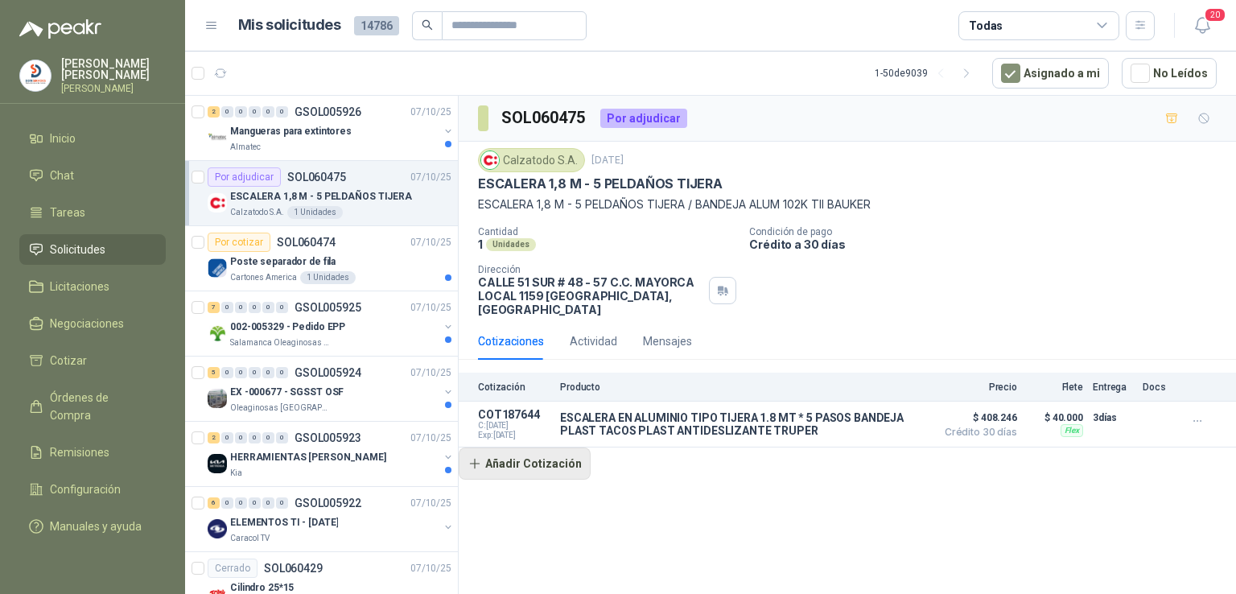
click at [552, 457] on button "Añadir Cotización" at bounding box center [525, 463] width 132 height 32
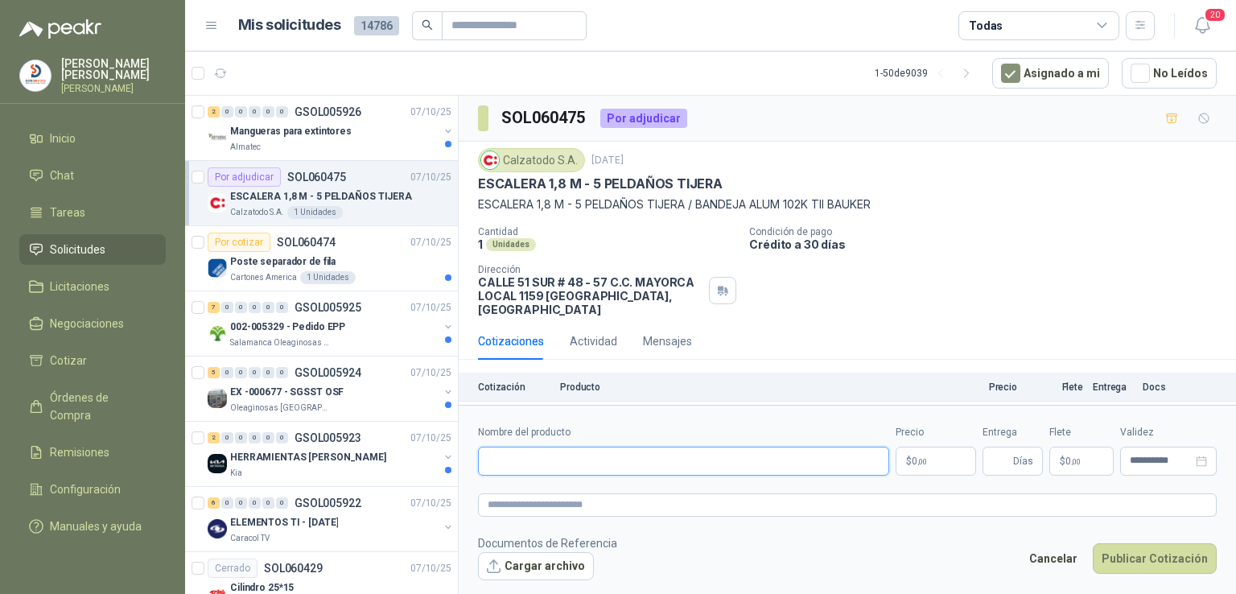
click at [551, 457] on input "Nombre del producto" at bounding box center [683, 461] width 411 height 29
type input "**********"
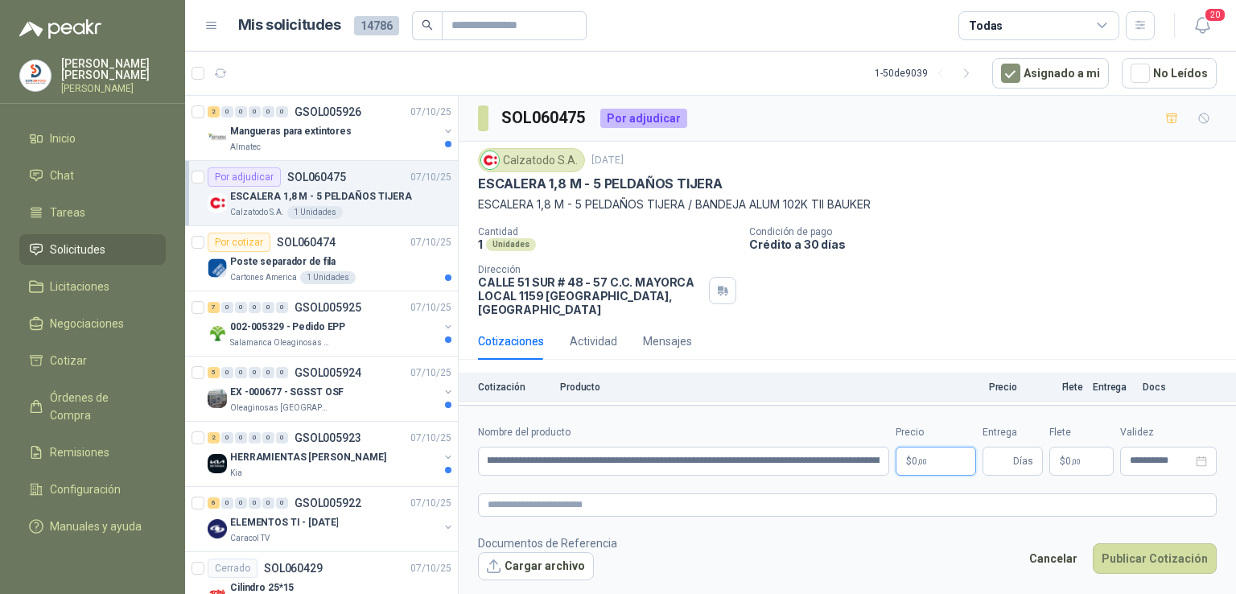
scroll to position [0, 0]
click at [956, 461] on body "[PERSON_NAME] [PERSON_NAME] Inicio Chat Tareas Solicitudes Licitaciones Negocia…" at bounding box center [618, 297] width 1236 height 594
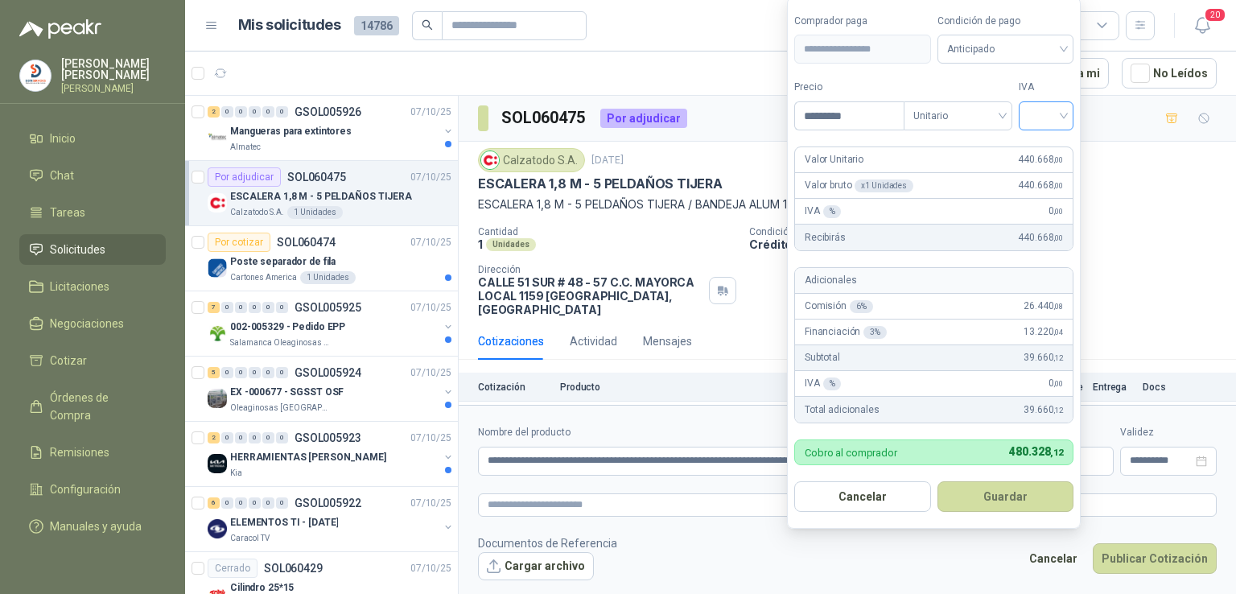
type input "*********"
click at [1063, 105] on input "search" at bounding box center [1046, 114] width 35 height 24
click at [1048, 143] on div "19%" at bounding box center [1050, 151] width 30 height 18
click at [1004, 47] on span "Anticipado" at bounding box center [1008, 49] width 119 height 24
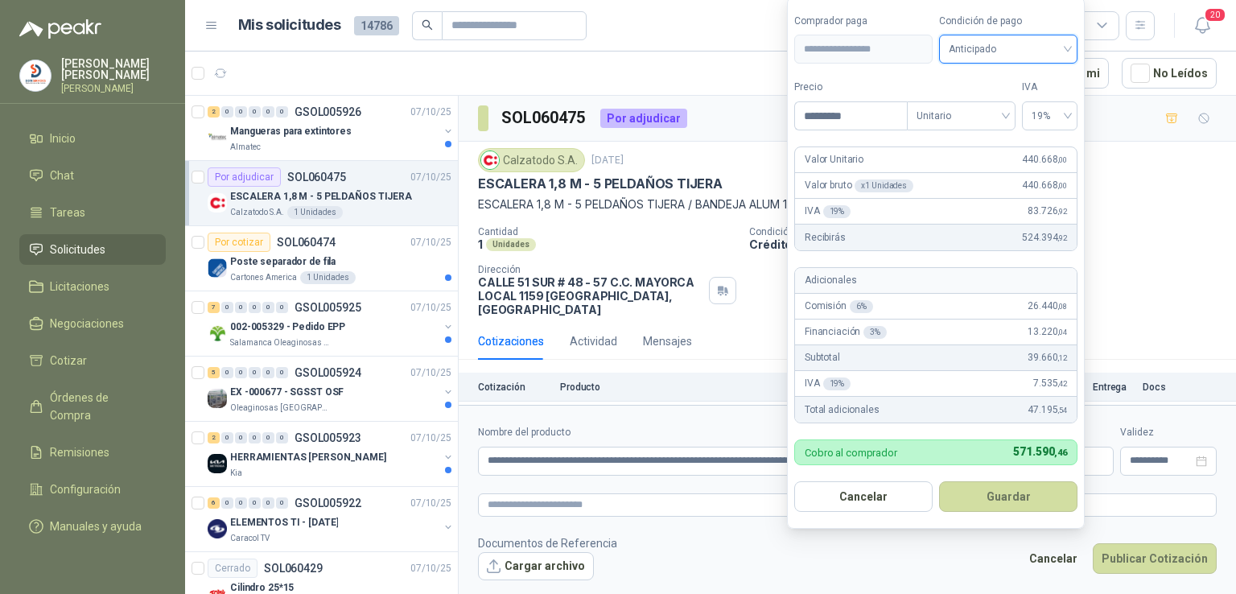
click at [1014, 56] on span "Anticipado" at bounding box center [1008, 49] width 119 height 24
click at [1002, 111] on div "Crédito a 30 días" at bounding box center [1008, 110] width 113 height 18
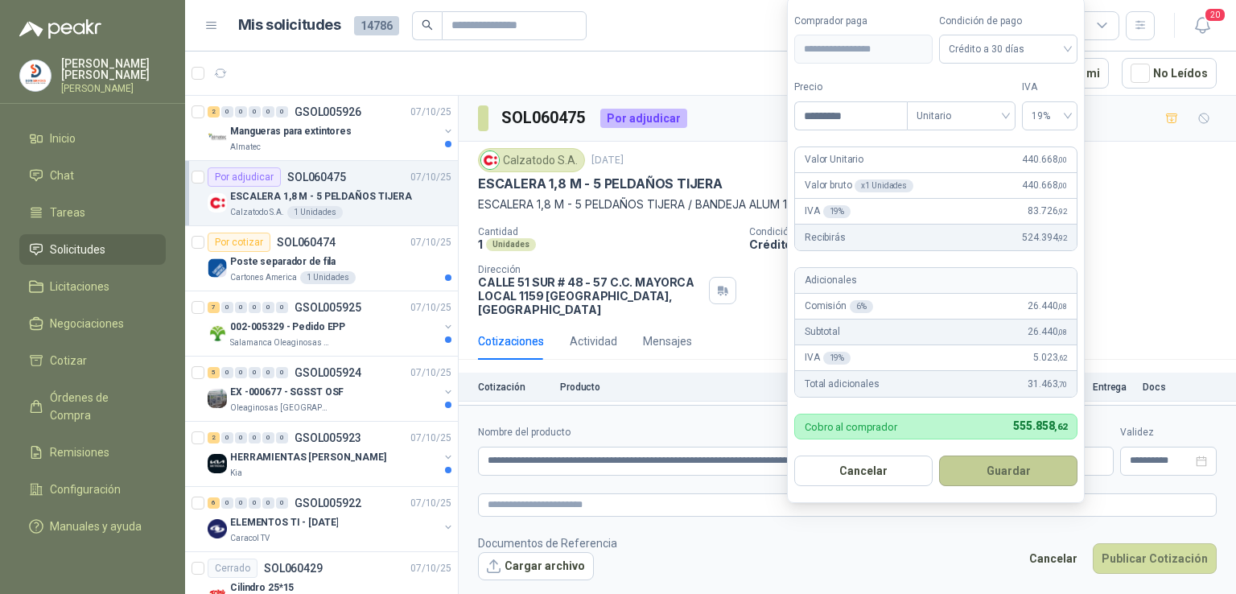
click at [1006, 459] on button "Guardar" at bounding box center [1008, 471] width 138 height 31
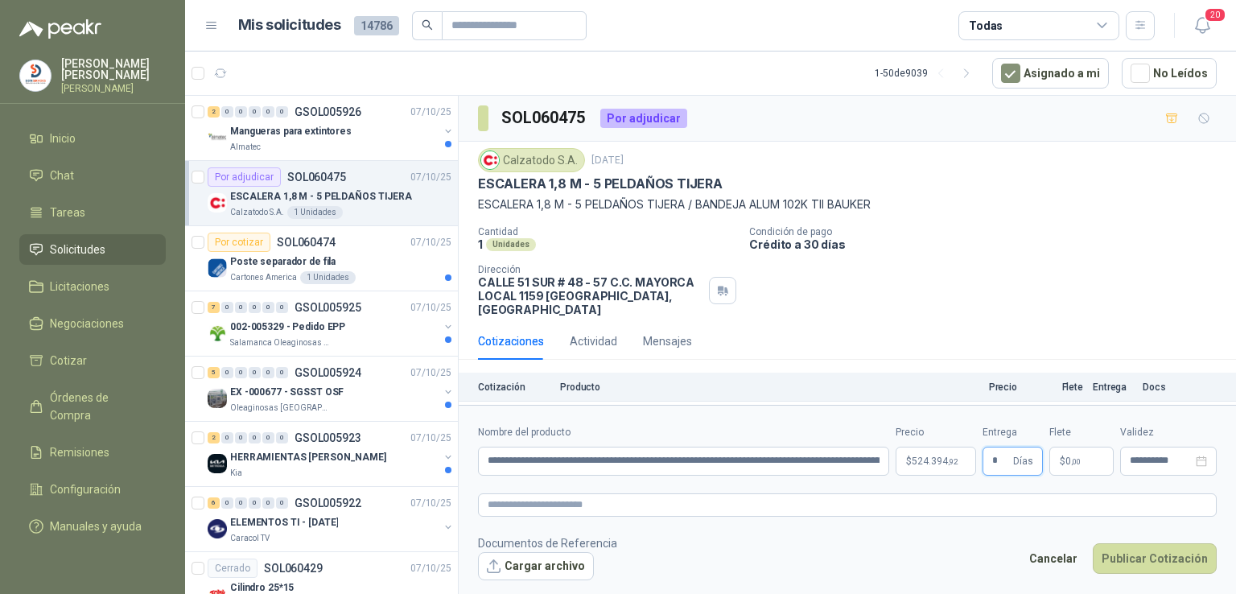
type input "*"
click at [1058, 465] on p "$ 0 ,00" at bounding box center [1082, 461] width 64 height 29
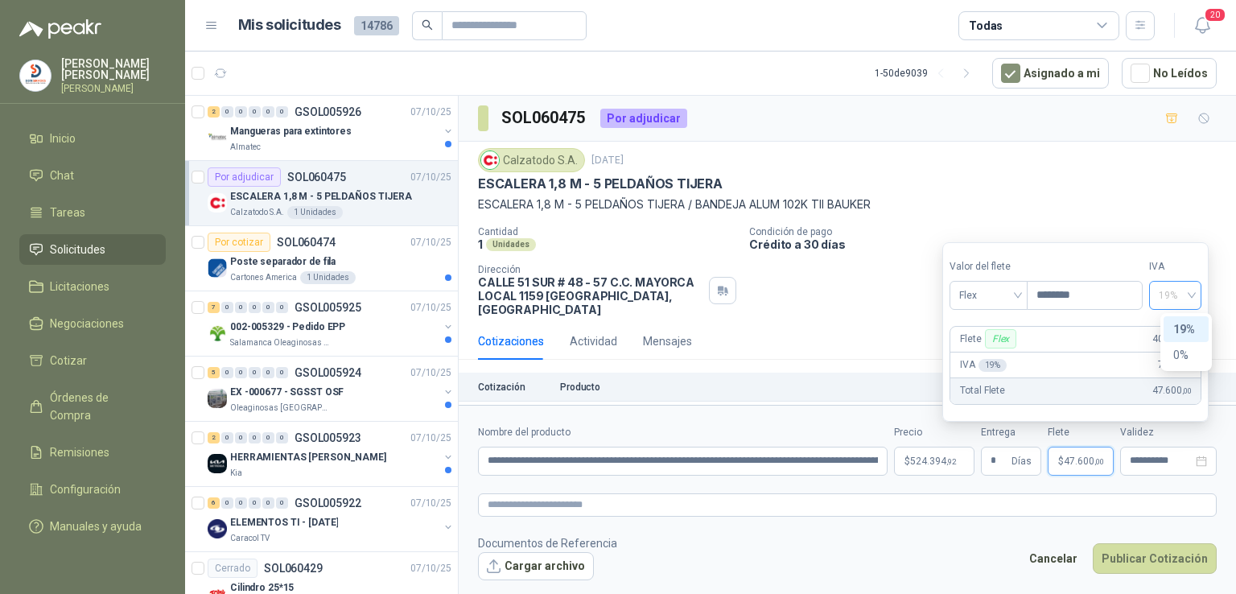
click at [1192, 293] on span "19%" at bounding box center [1175, 295] width 33 height 24
type input "********"
click at [1176, 346] on div "0%" at bounding box center [1186, 355] width 26 height 18
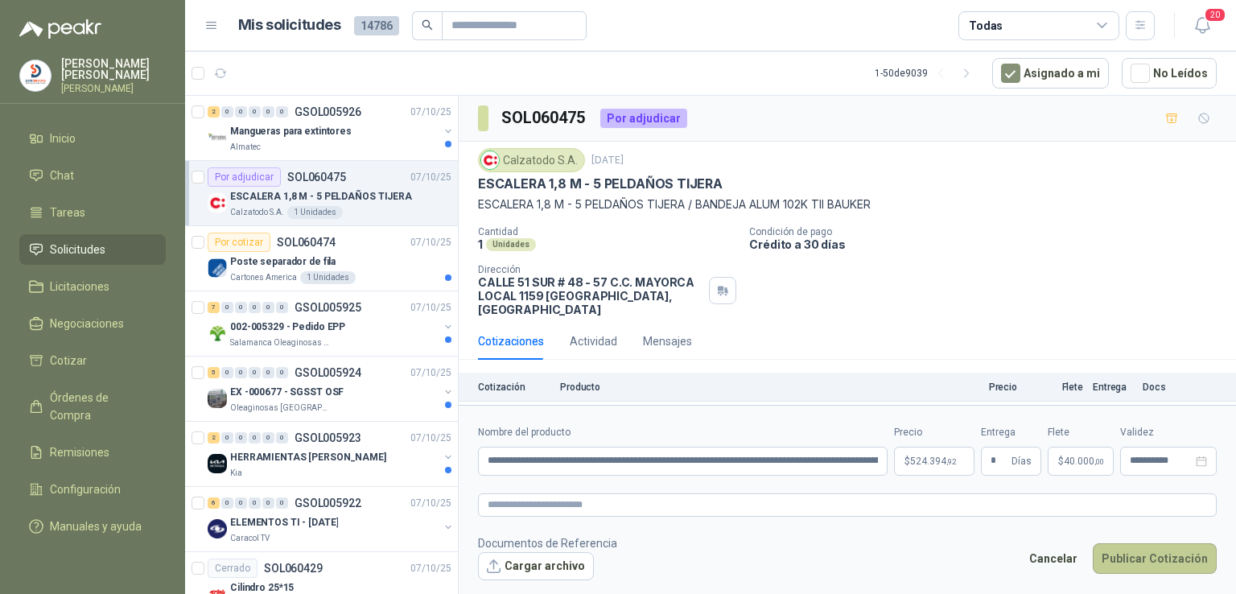
click at [1150, 561] on button "Publicar Cotización" at bounding box center [1155, 558] width 124 height 31
click at [859, 469] on input "**********" at bounding box center [683, 461] width 410 height 29
drag, startPoint x: 856, startPoint y: 468, endPoint x: 1123, endPoint y: 574, distance: 287.3
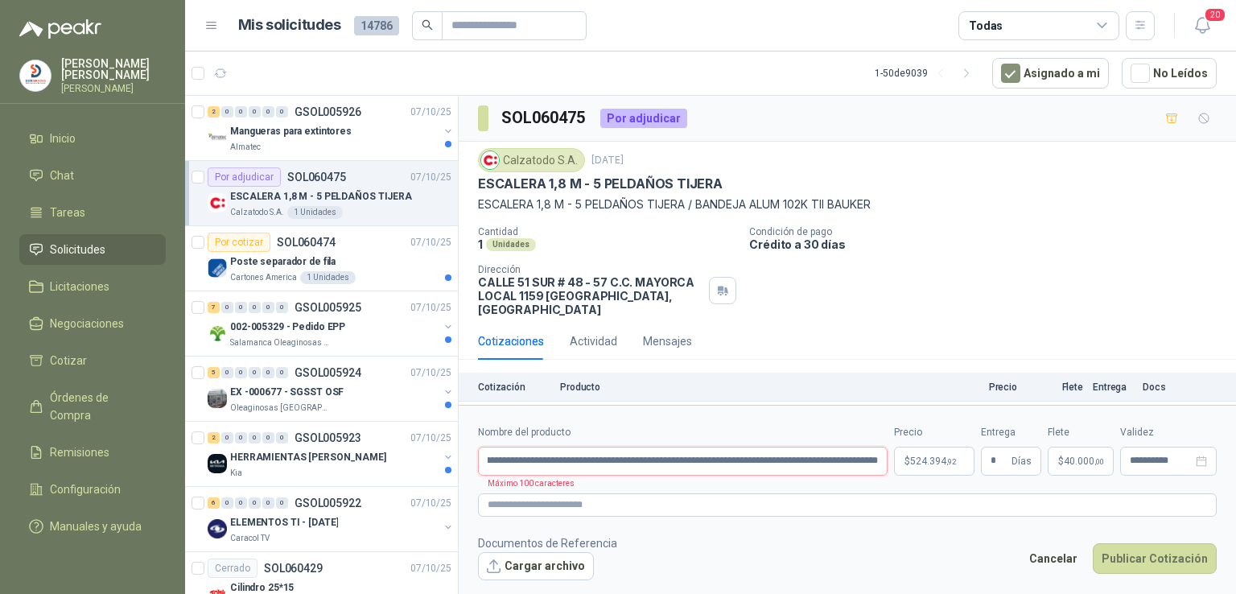
click at [1123, 574] on form "**********" at bounding box center [847, 502] width 777 height 195
click at [1128, 555] on button "Publicar Cotización" at bounding box center [1155, 558] width 124 height 31
click at [709, 456] on input "**********" at bounding box center [683, 461] width 410 height 29
click at [1165, 563] on button "Publicar Cotización" at bounding box center [1155, 558] width 124 height 31
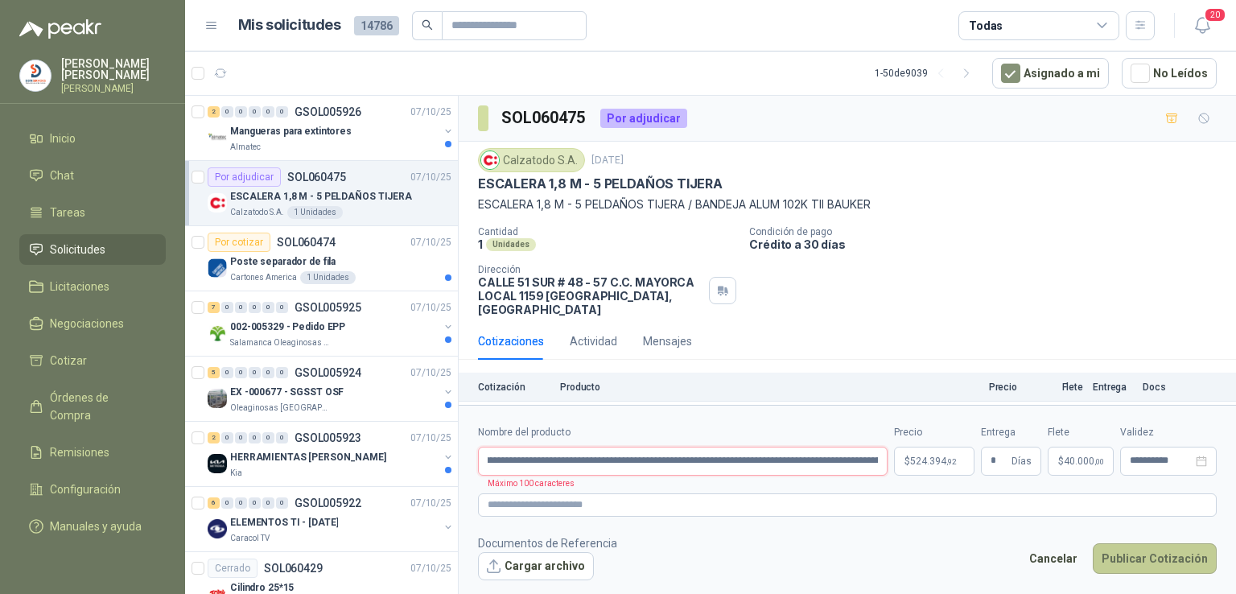
scroll to position [0, 22]
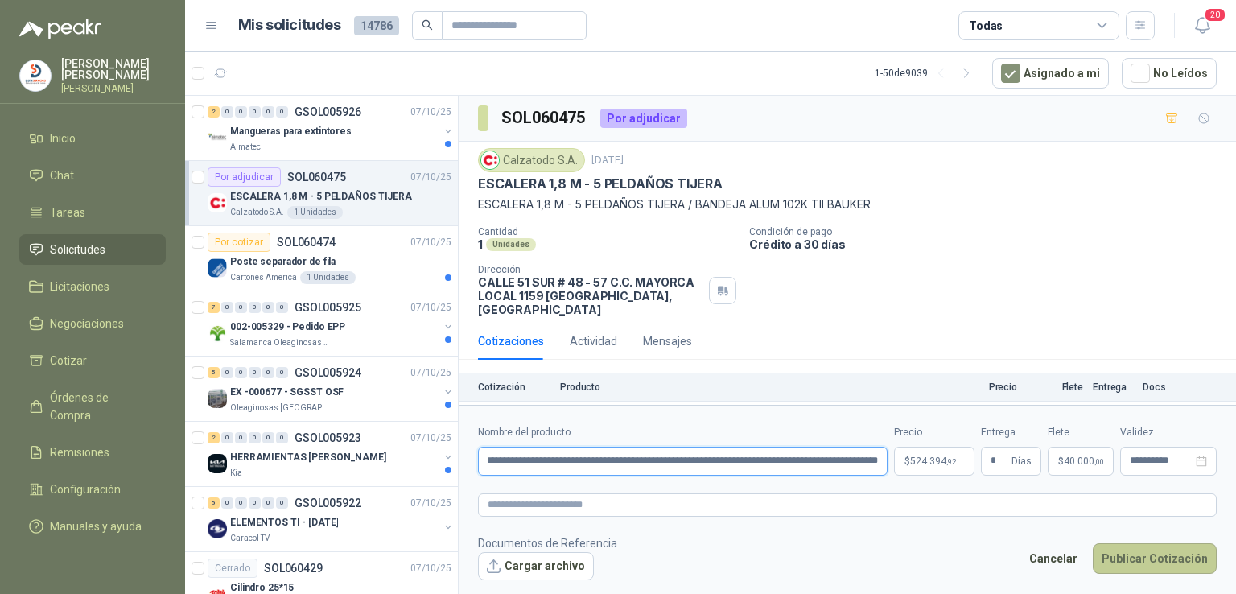
type input "**********"
click at [1169, 563] on button "Publicar Cotización" at bounding box center [1155, 558] width 124 height 31
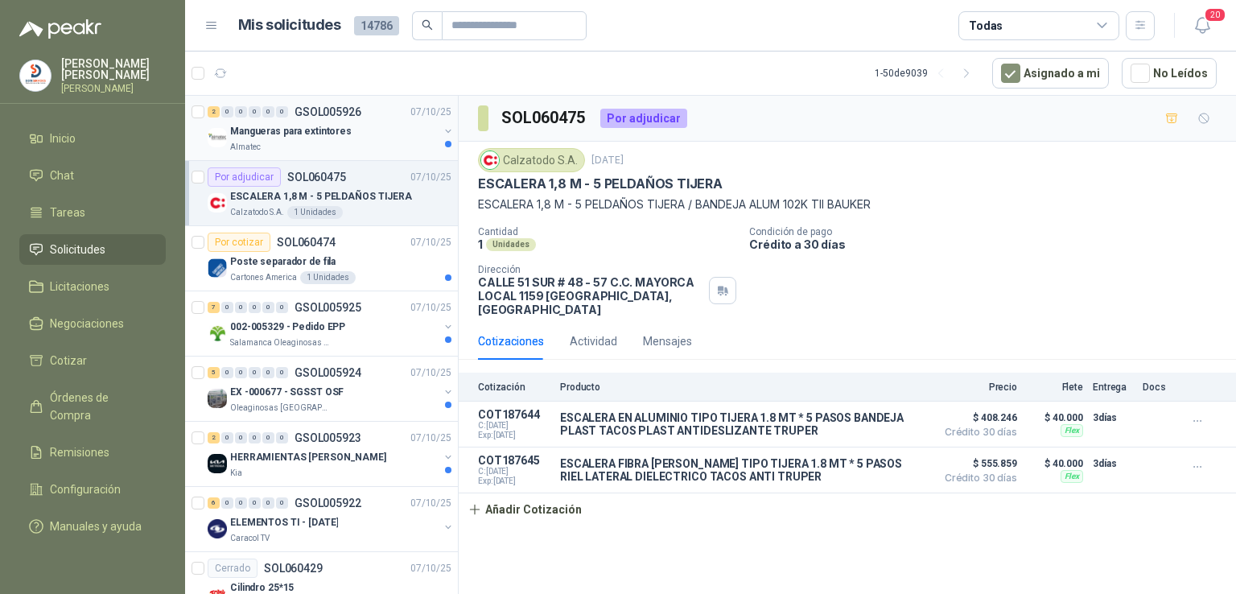
click at [309, 124] on p "Mangueras para extintores" at bounding box center [291, 131] width 122 height 15
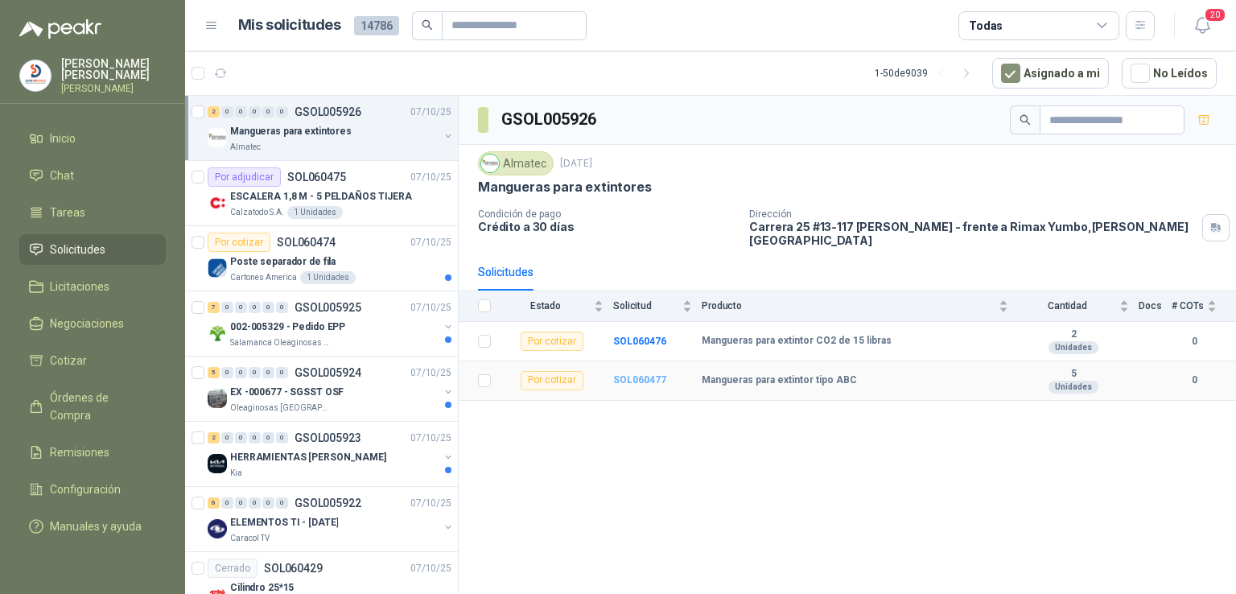
click at [635, 374] on b "SOL060477" at bounding box center [639, 379] width 53 height 11
